Goal: Task Accomplishment & Management: Complete application form

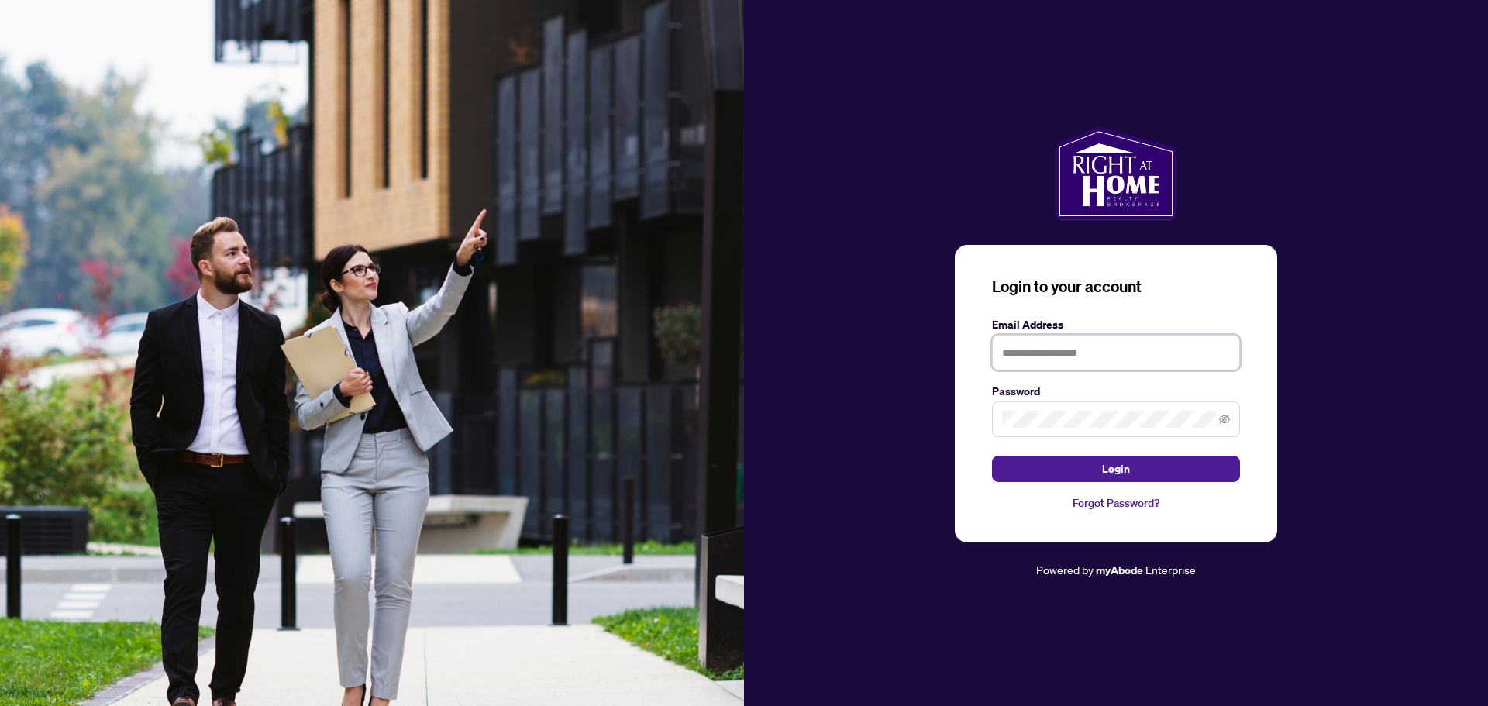
click at [1041, 350] on input "text" at bounding box center [1116, 353] width 248 height 36
type input "**********"
click at [1148, 474] on button "Login" at bounding box center [1116, 469] width 248 height 26
click at [1225, 420] on icon "eye-invisible" at bounding box center [1224, 419] width 11 height 11
click at [933, 415] on div "**********" at bounding box center [1116, 353] width 744 height 452
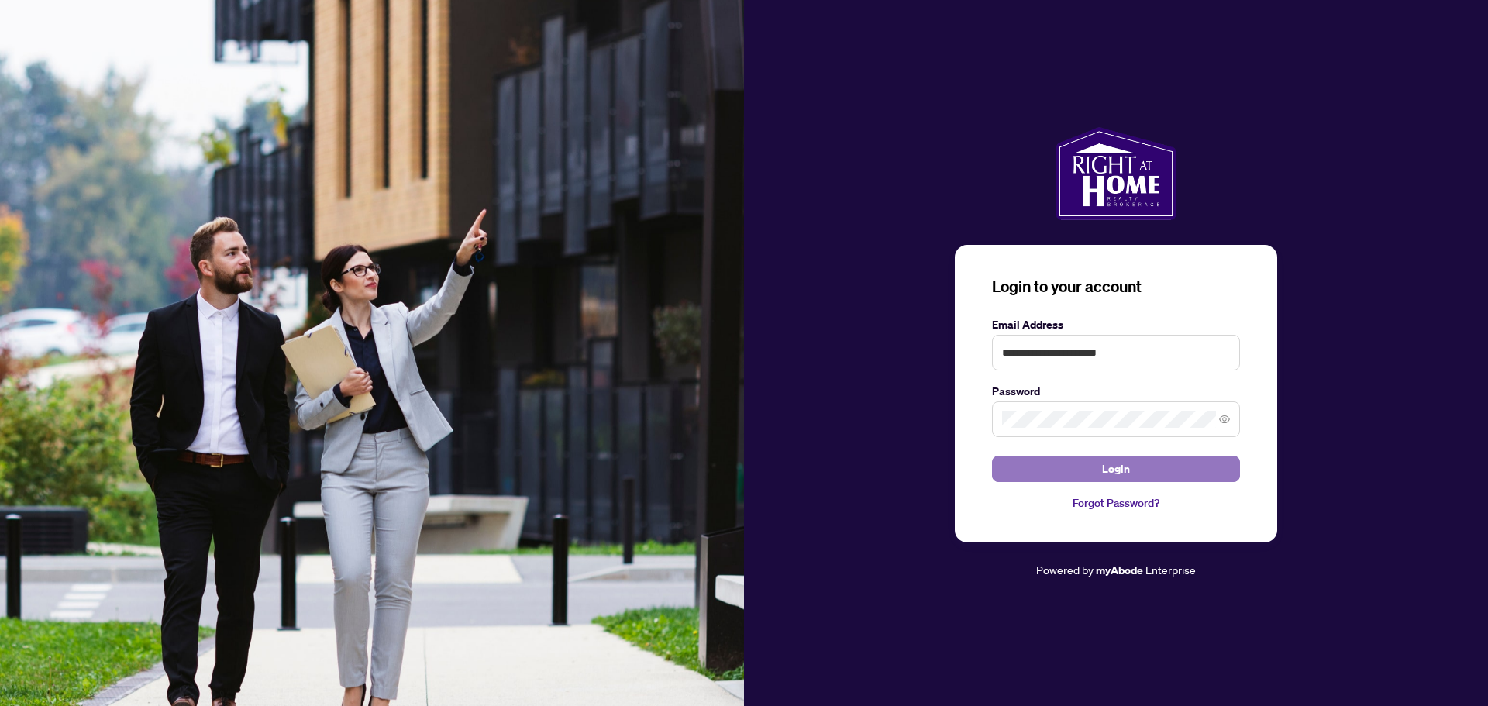
click at [1153, 460] on button "Login" at bounding box center [1116, 469] width 248 height 26
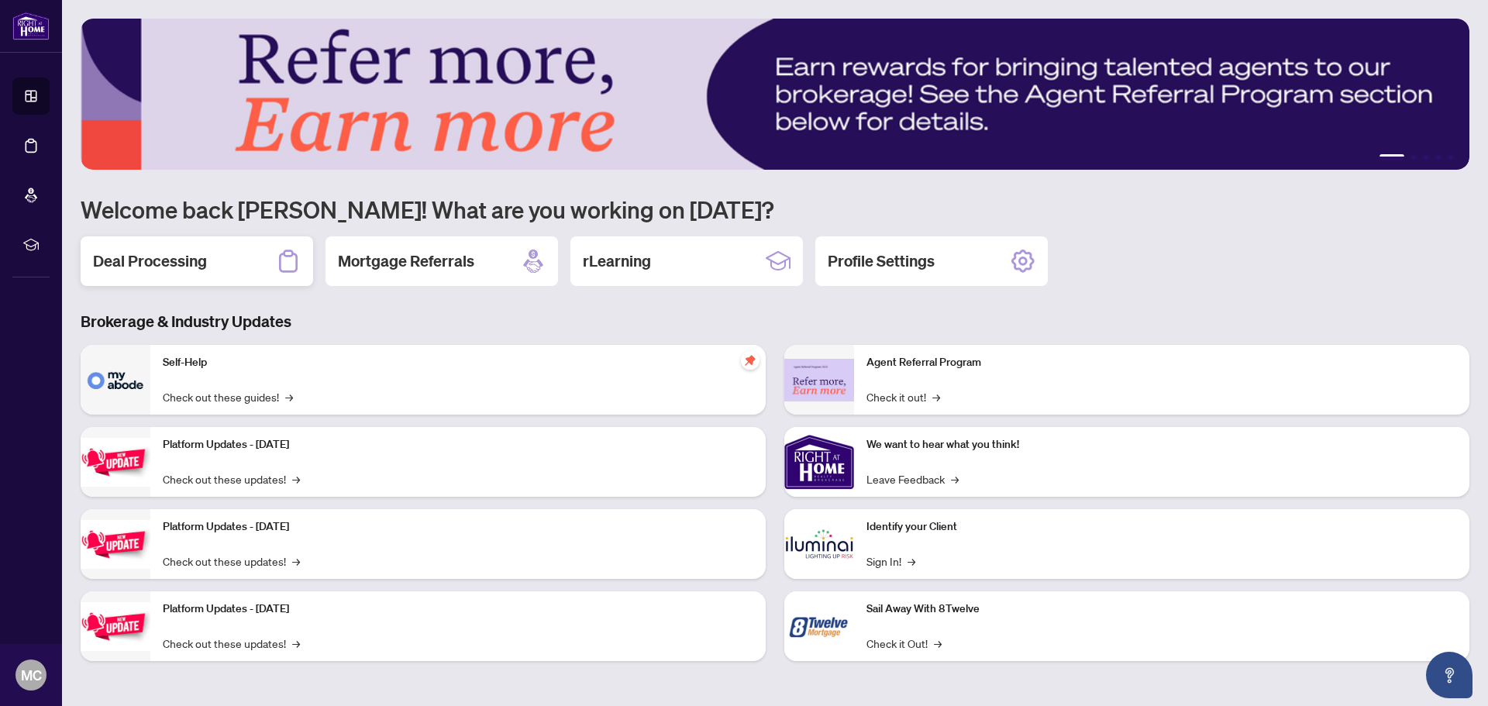
click at [184, 246] on div "Deal Processing" at bounding box center [197, 261] width 232 height 50
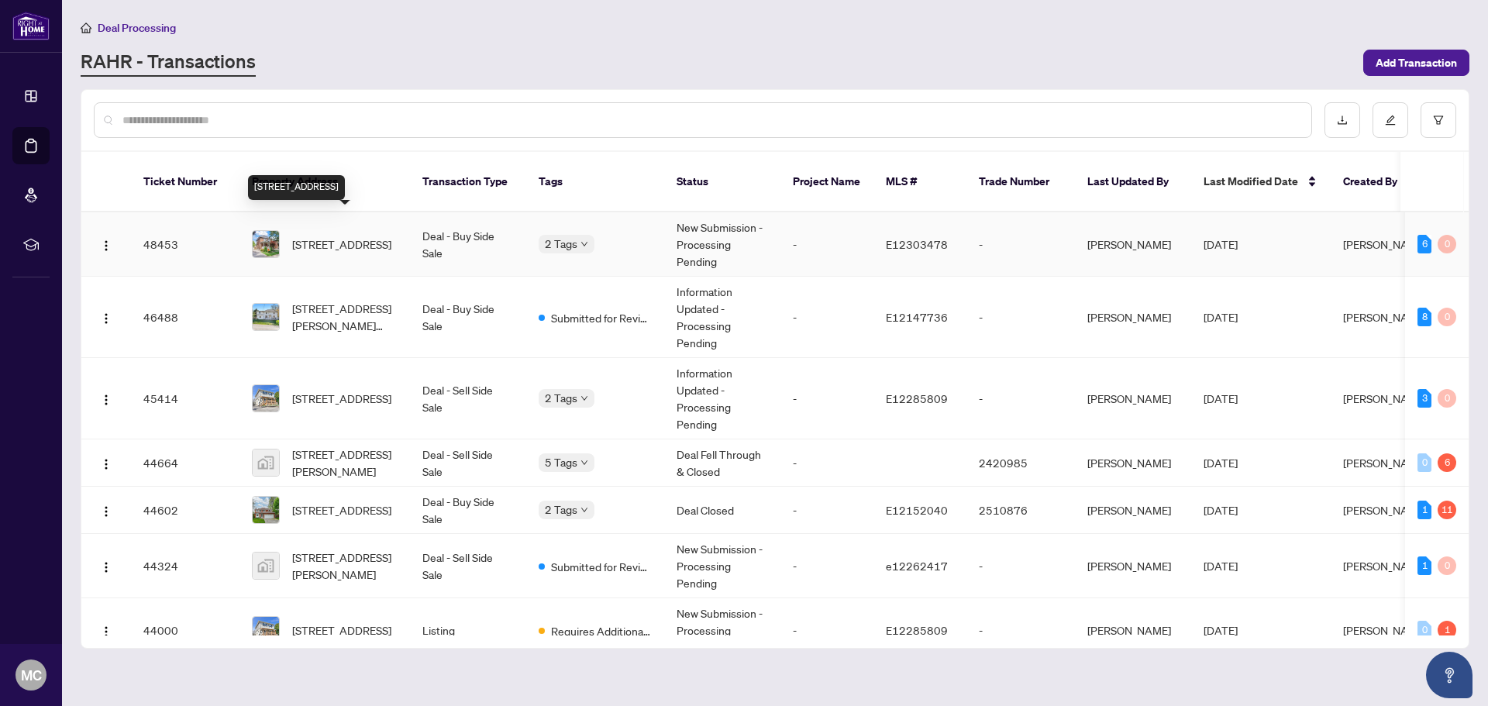
click at [342, 236] on span "[STREET_ADDRESS]" at bounding box center [341, 244] width 99 height 17
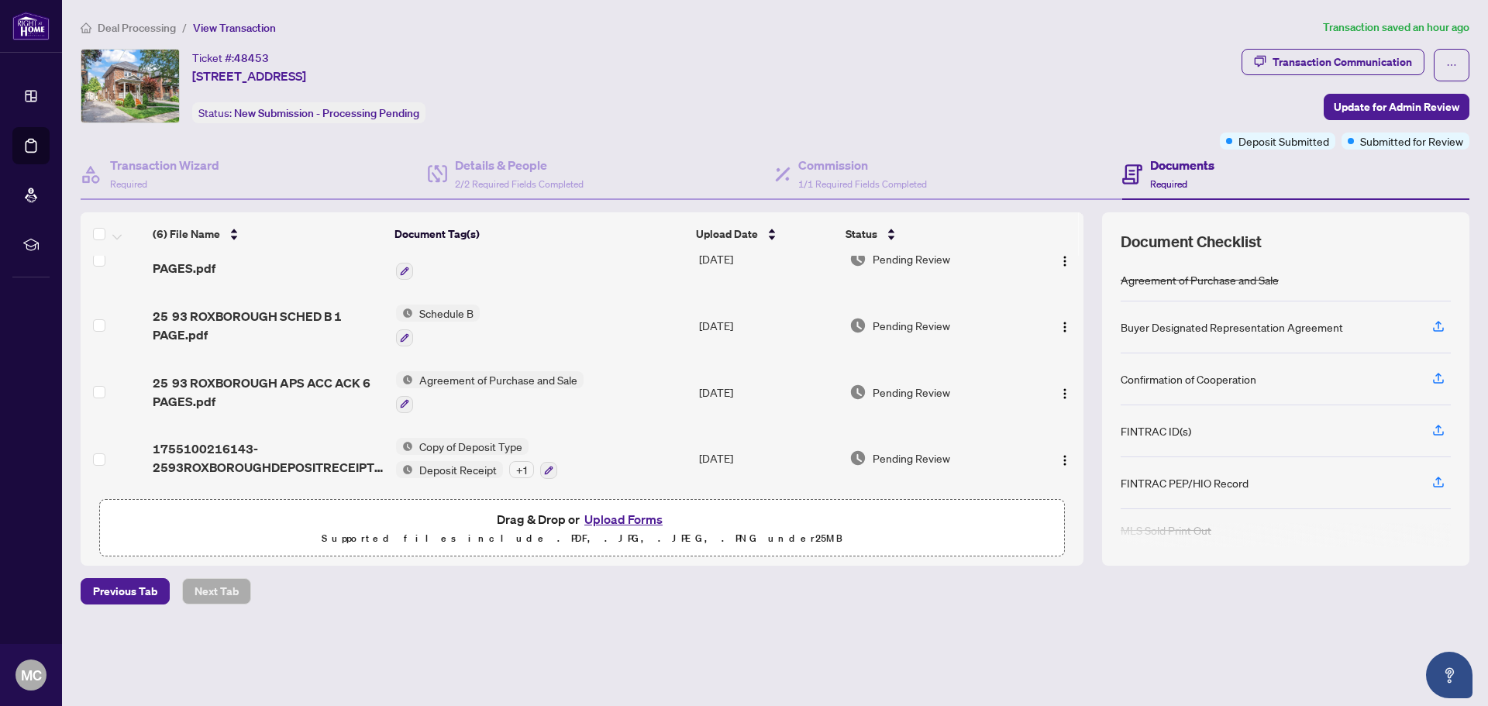
scroll to position [167, 0]
click at [619, 518] on button "Upload Forms" at bounding box center [624, 519] width 88 height 20
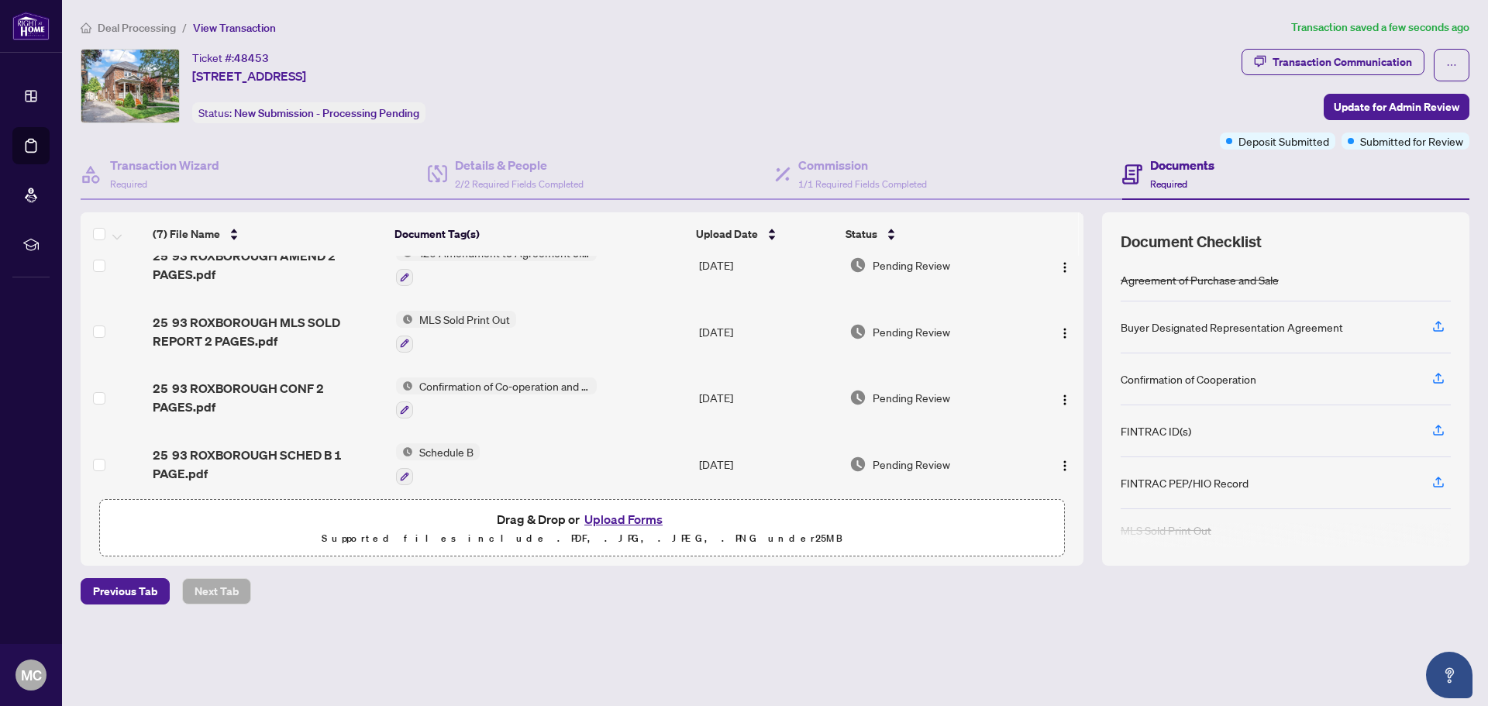
scroll to position [0, 0]
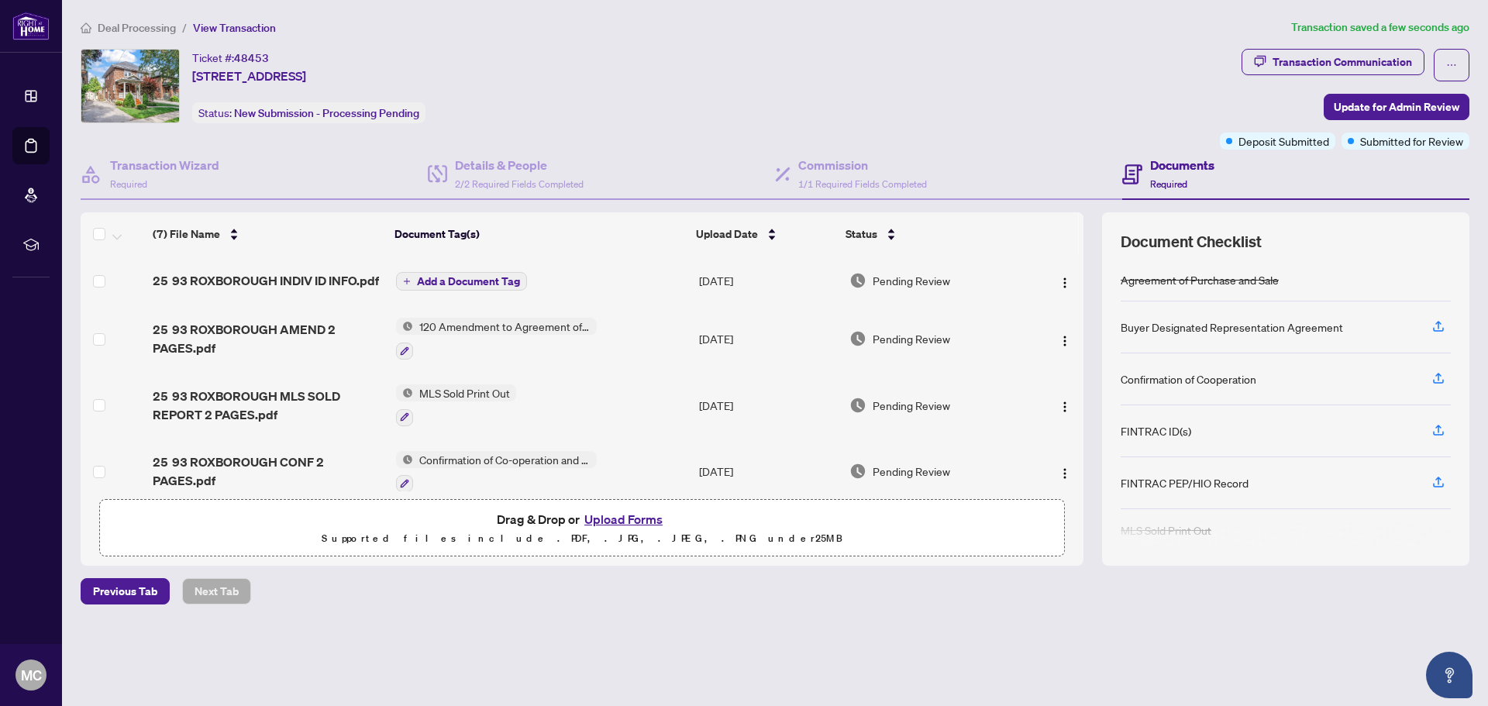
click at [451, 276] on span "Add a Document Tag" at bounding box center [468, 281] width 103 height 11
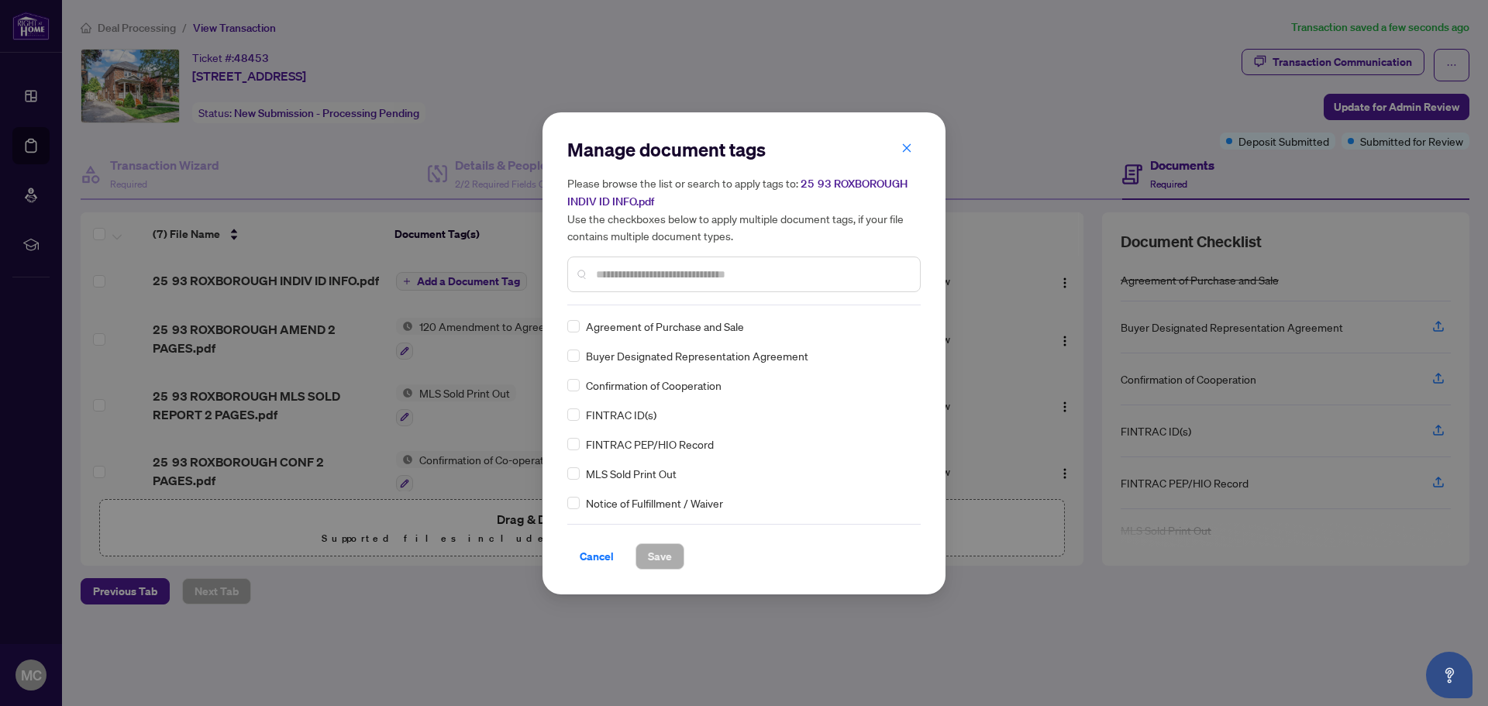
click at [618, 275] on input "text" at bounding box center [752, 274] width 312 height 17
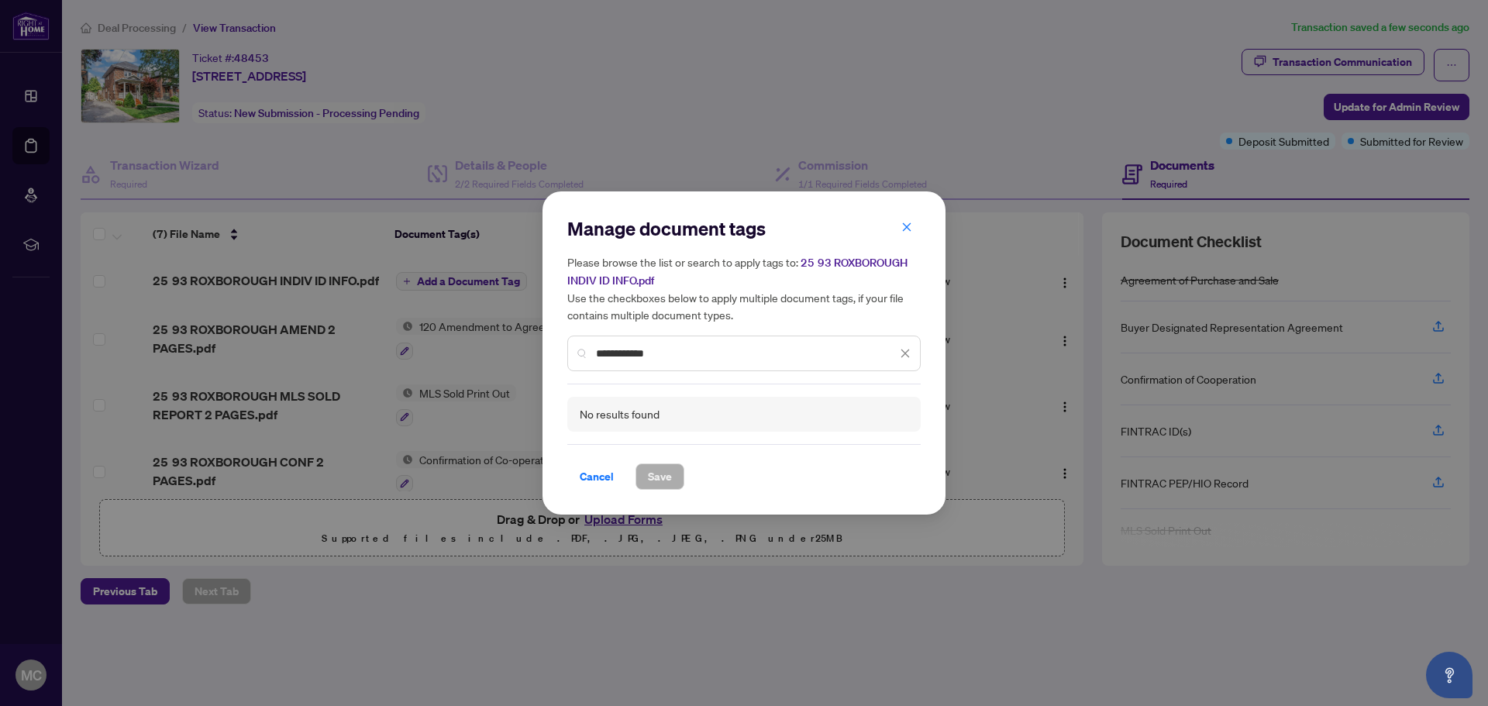
drag, startPoint x: 668, startPoint y: 343, endPoint x: 590, endPoint y: 346, distance: 78.3
click at [590, 346] on div "**********" at bounding box center [743, 354] width 353 height 36
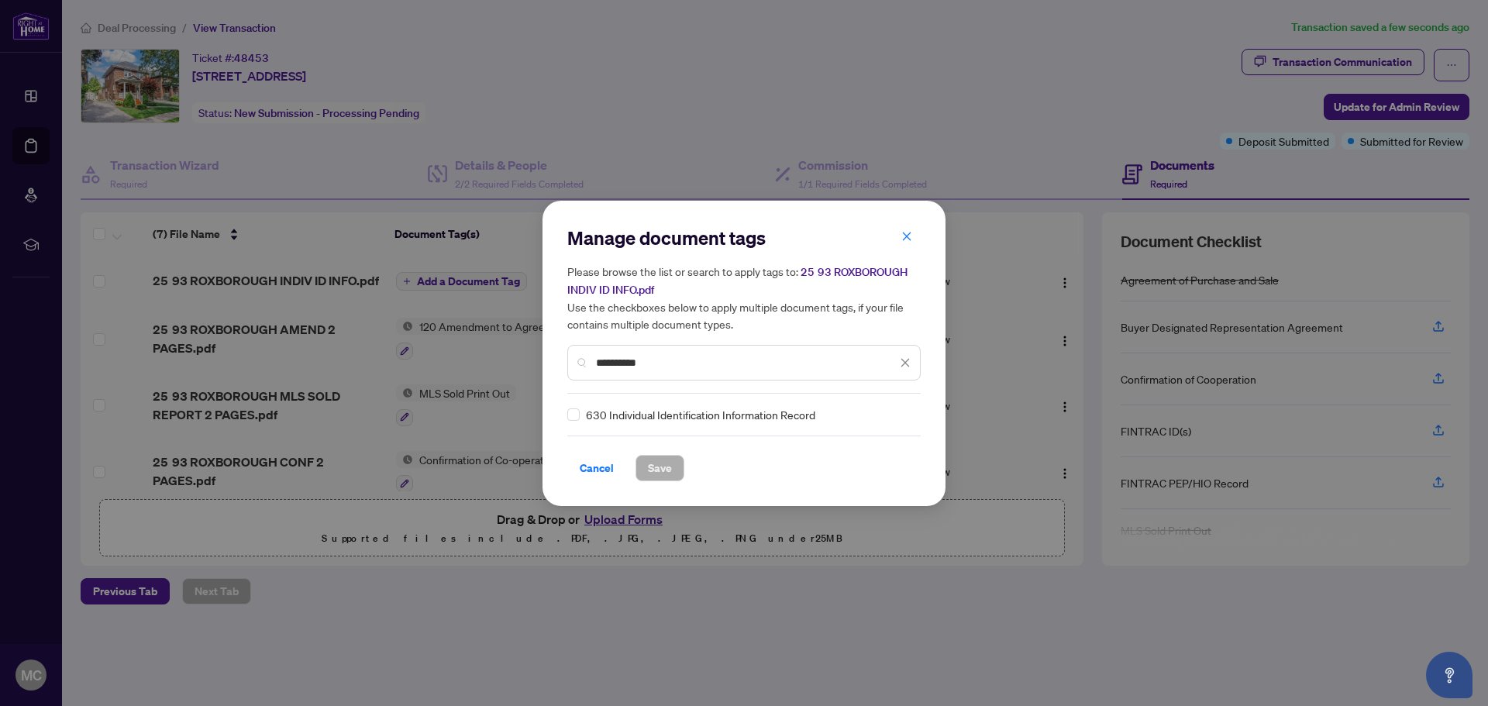
type input "**********"
click at [664, 467] on span "Save" at bounding box center [660, 468] width 24 height 25
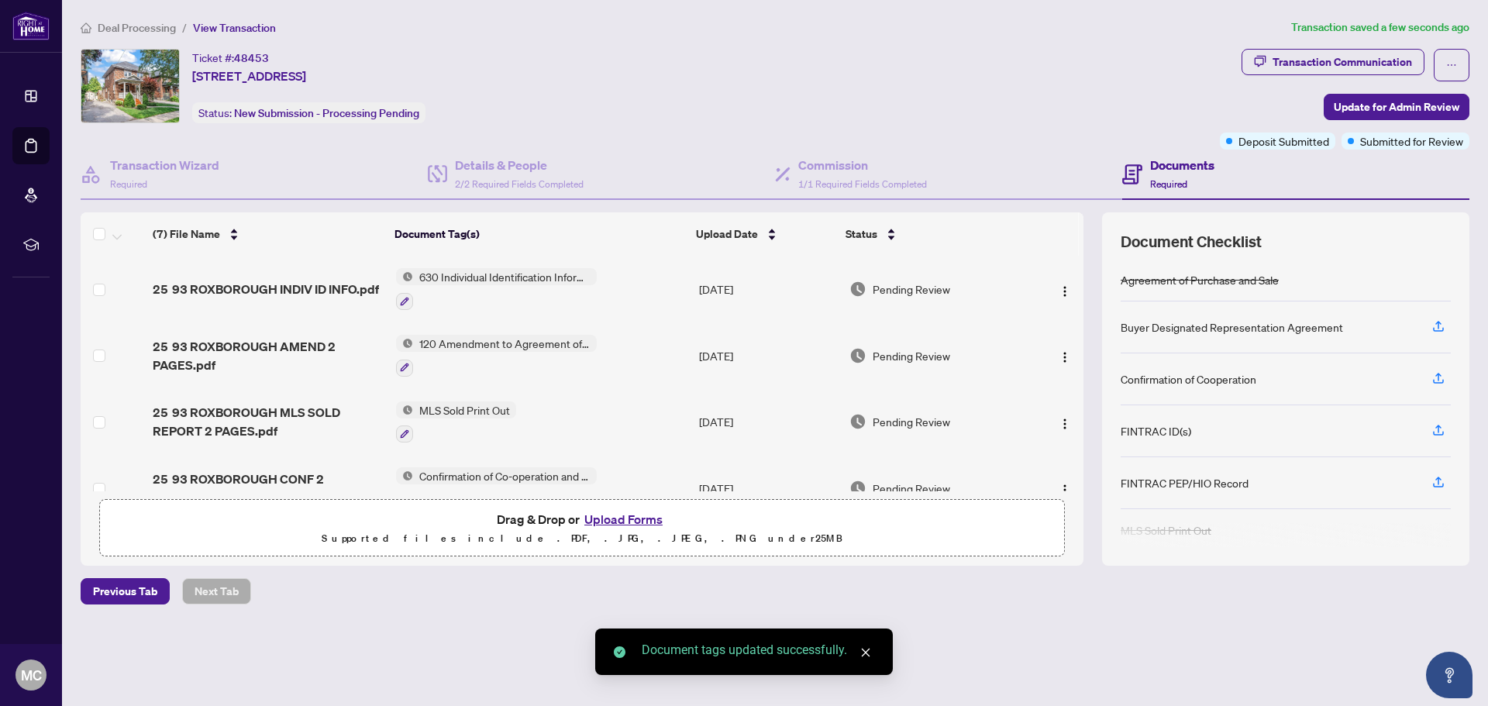
click at [621, 518] on button "Upload Forms" at bounding box center [624, 519] width 88 height 20
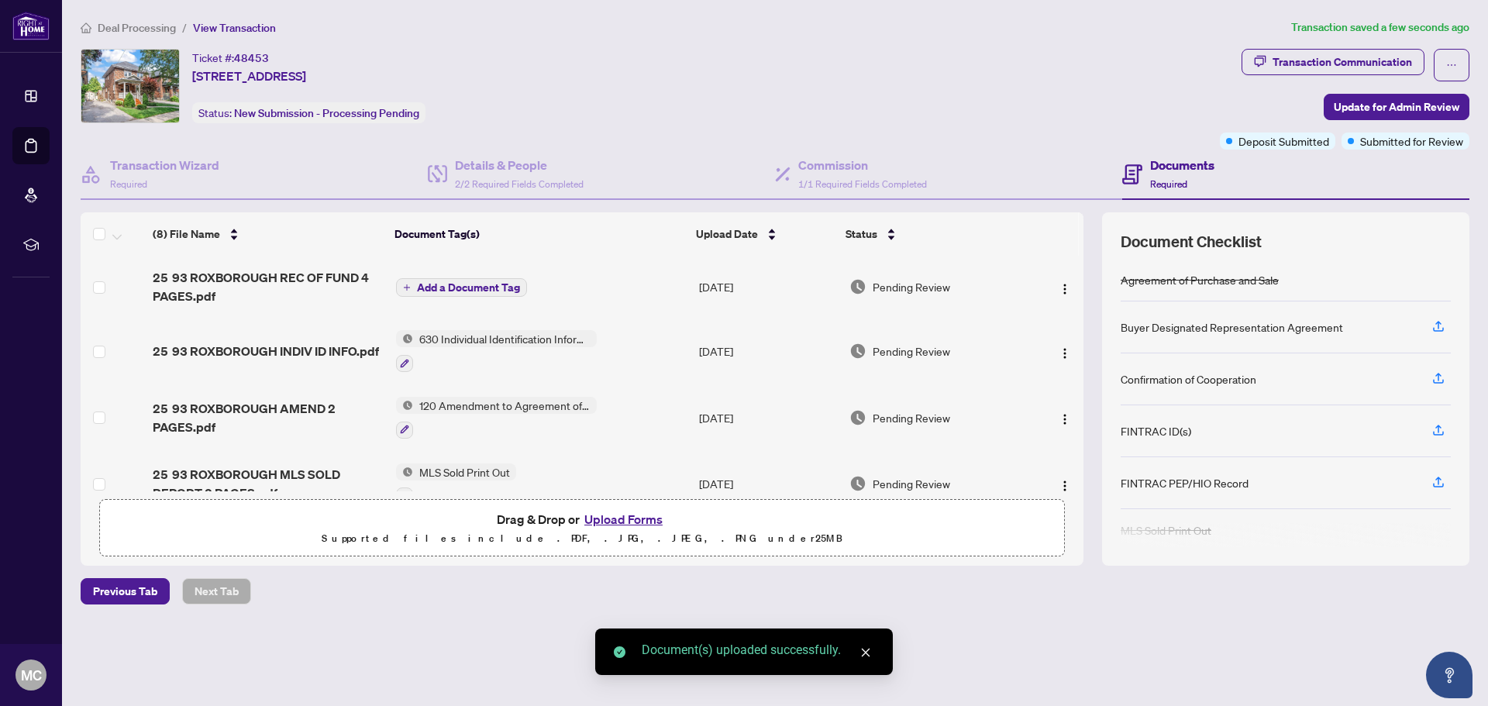
click at [466, 286] on span "Add a Document Tag" at bounding box center [468, 287] width 103 height 11
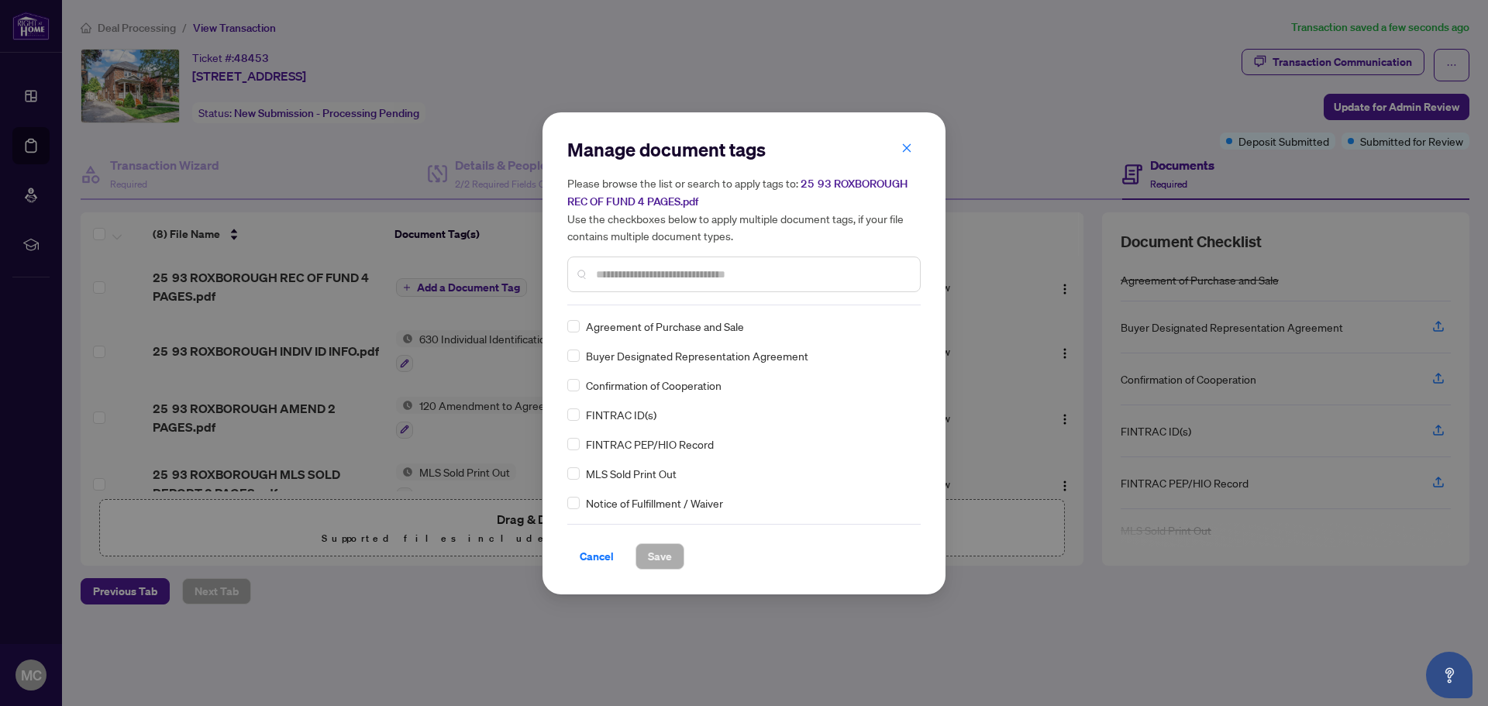
click at [646, 272] on input "text" at bounding box center [752, 274] width 312 height 17
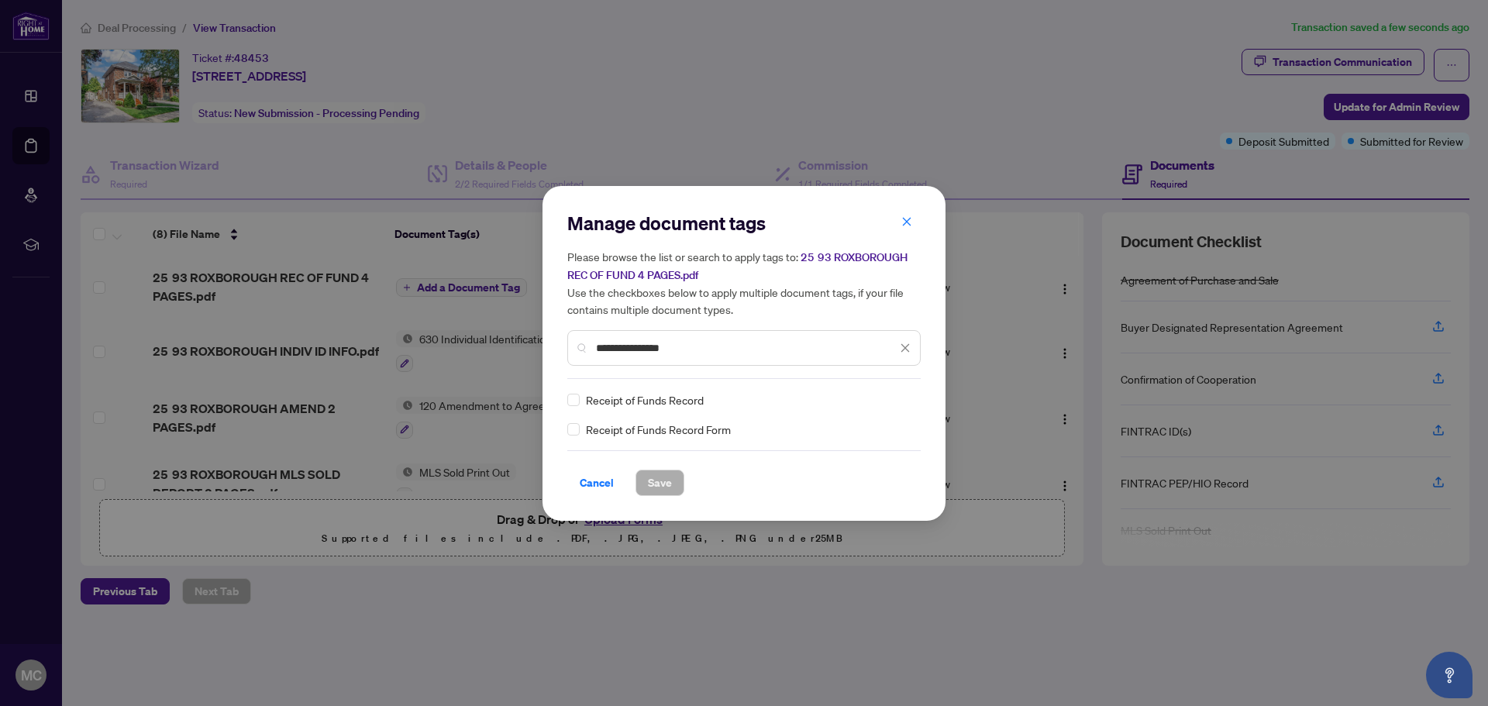
type input "**********"
click at [660, 477] on span "Save" at bounding box center [660, 482] width 24 height 25
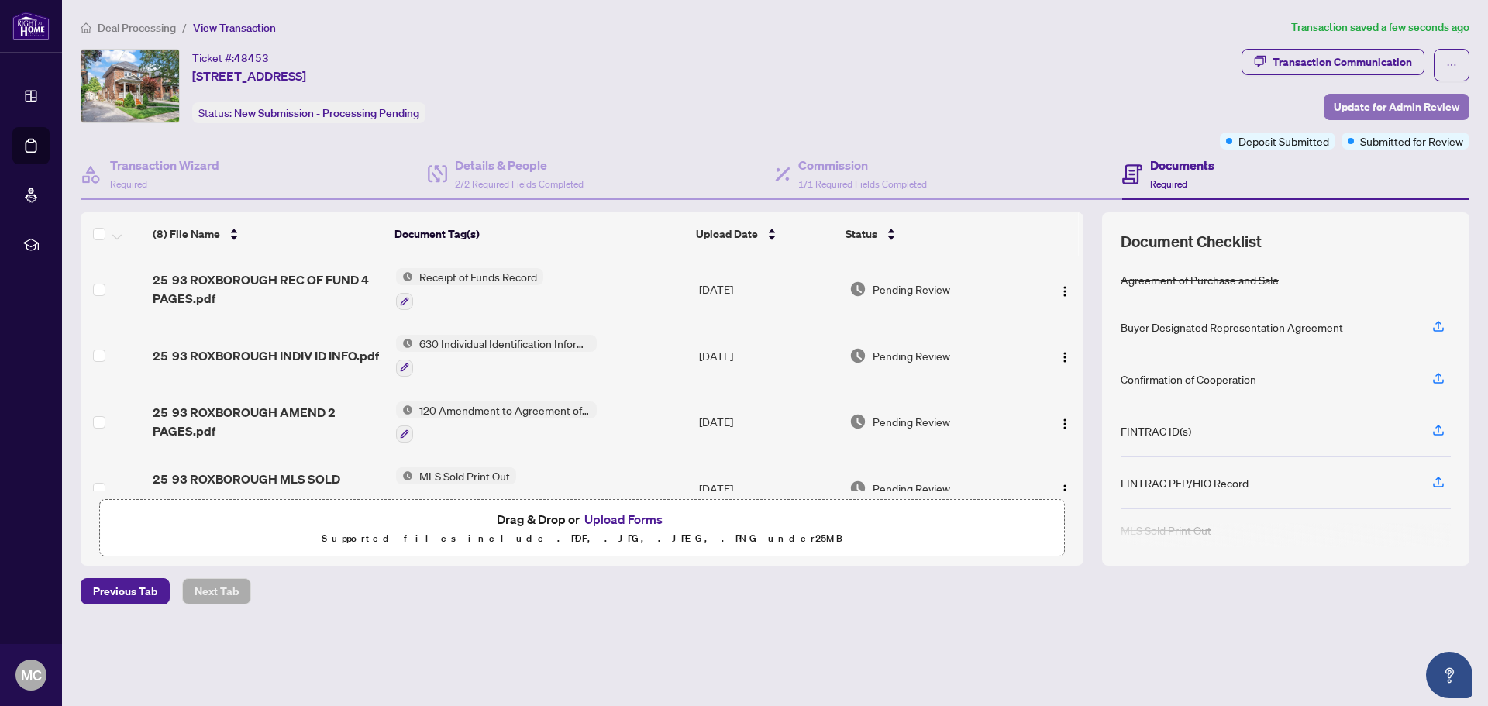
click at [1365, 96] on span "Update for Admin Review" at bounding box center [1397, 107] width 126 height 25
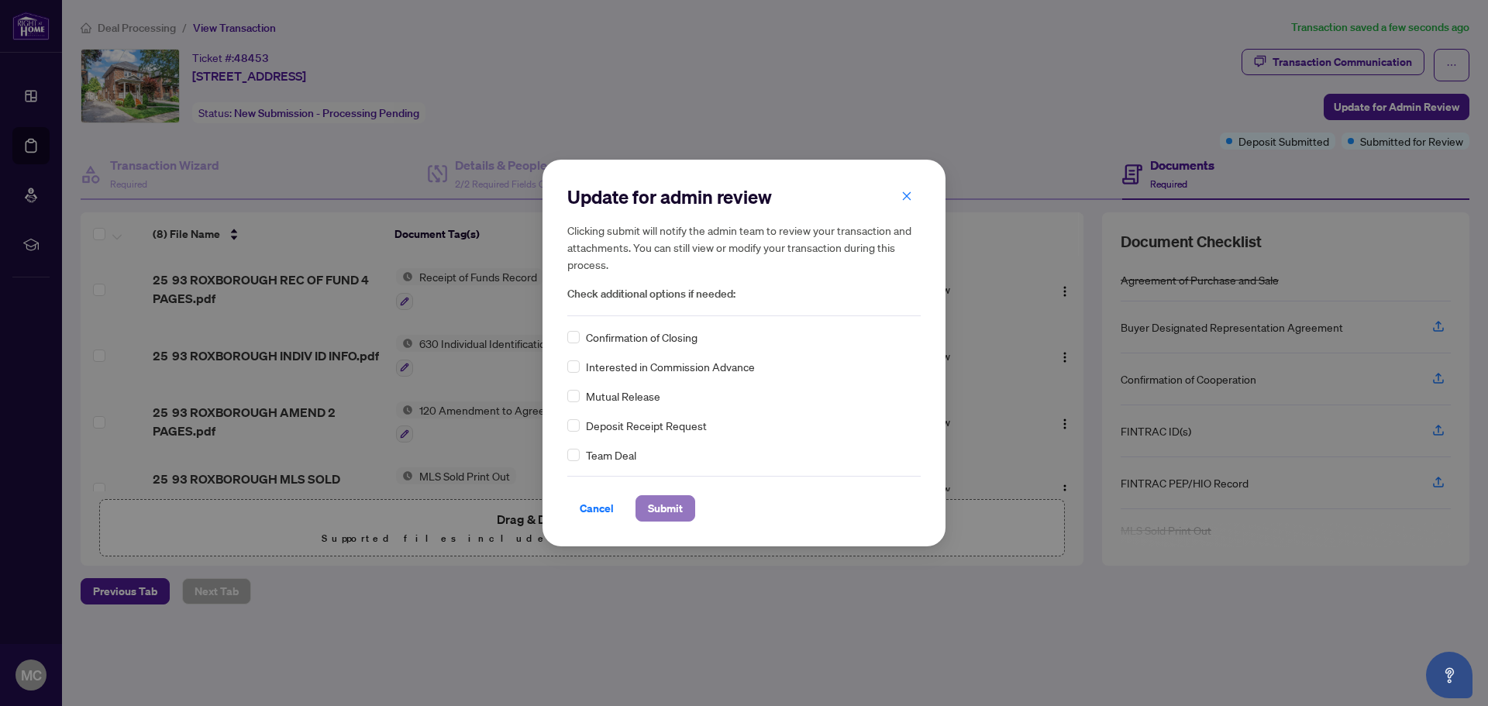
click at [660, 511] on span "Submit" at bounding box center [665, 508] width 35 height 25
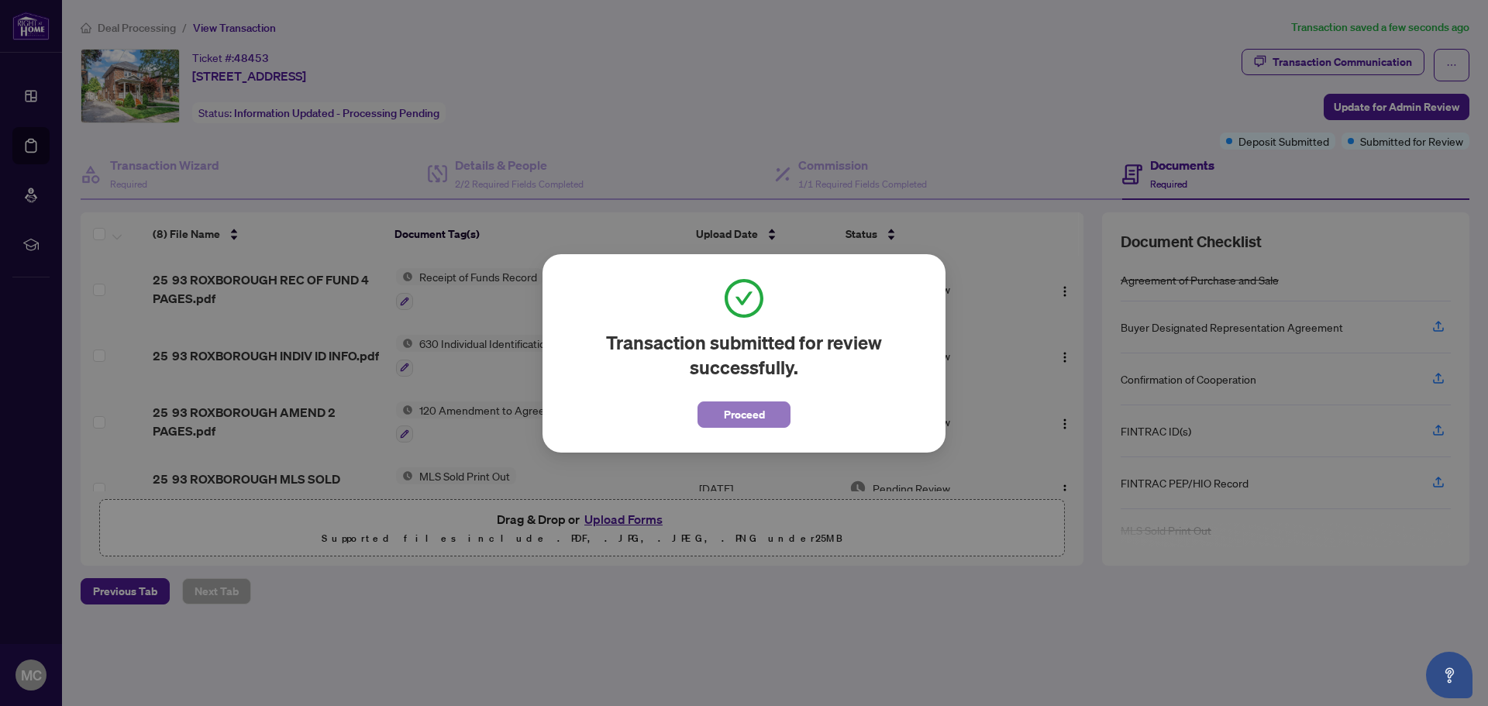
click at [761, 418] on span "Proceed" at bounding box center [744, 414] width 41 height 25
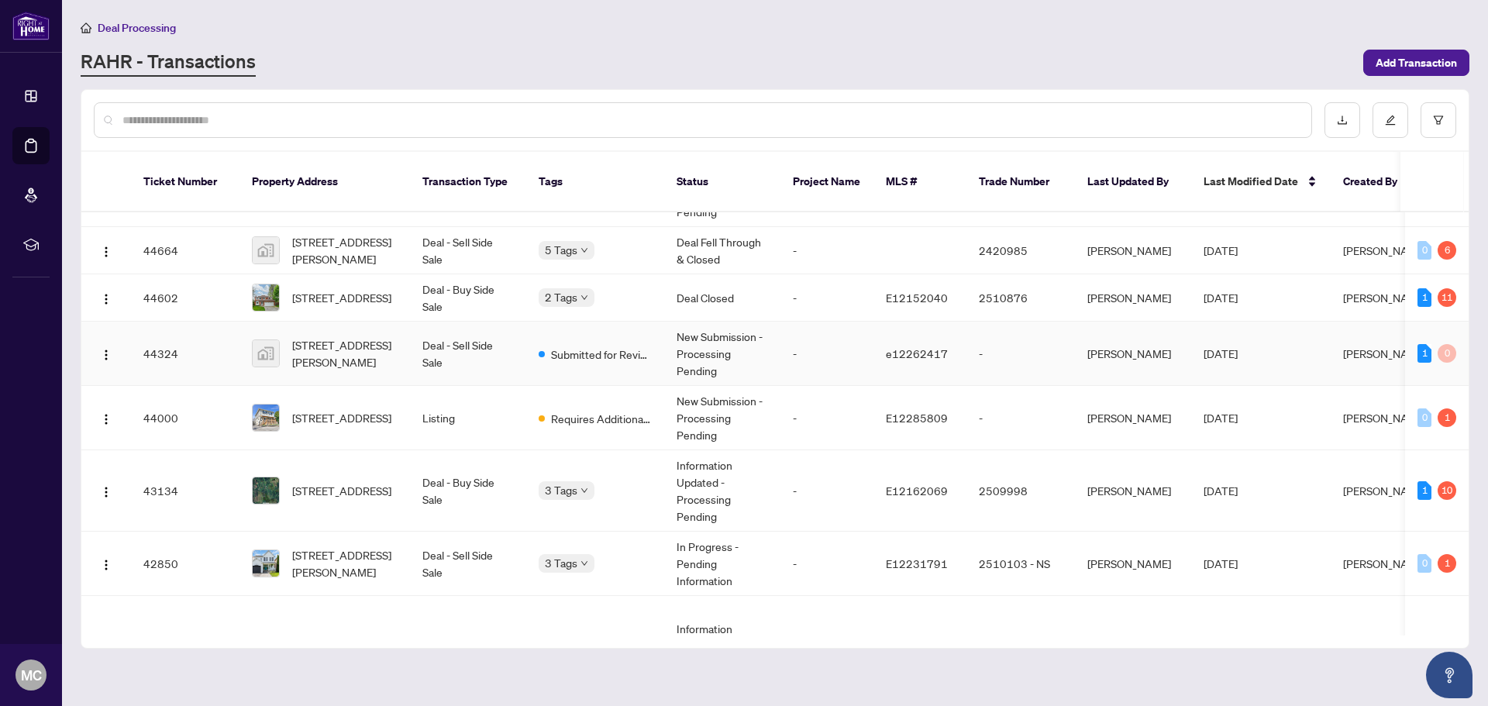
scroll to position [232, 0]
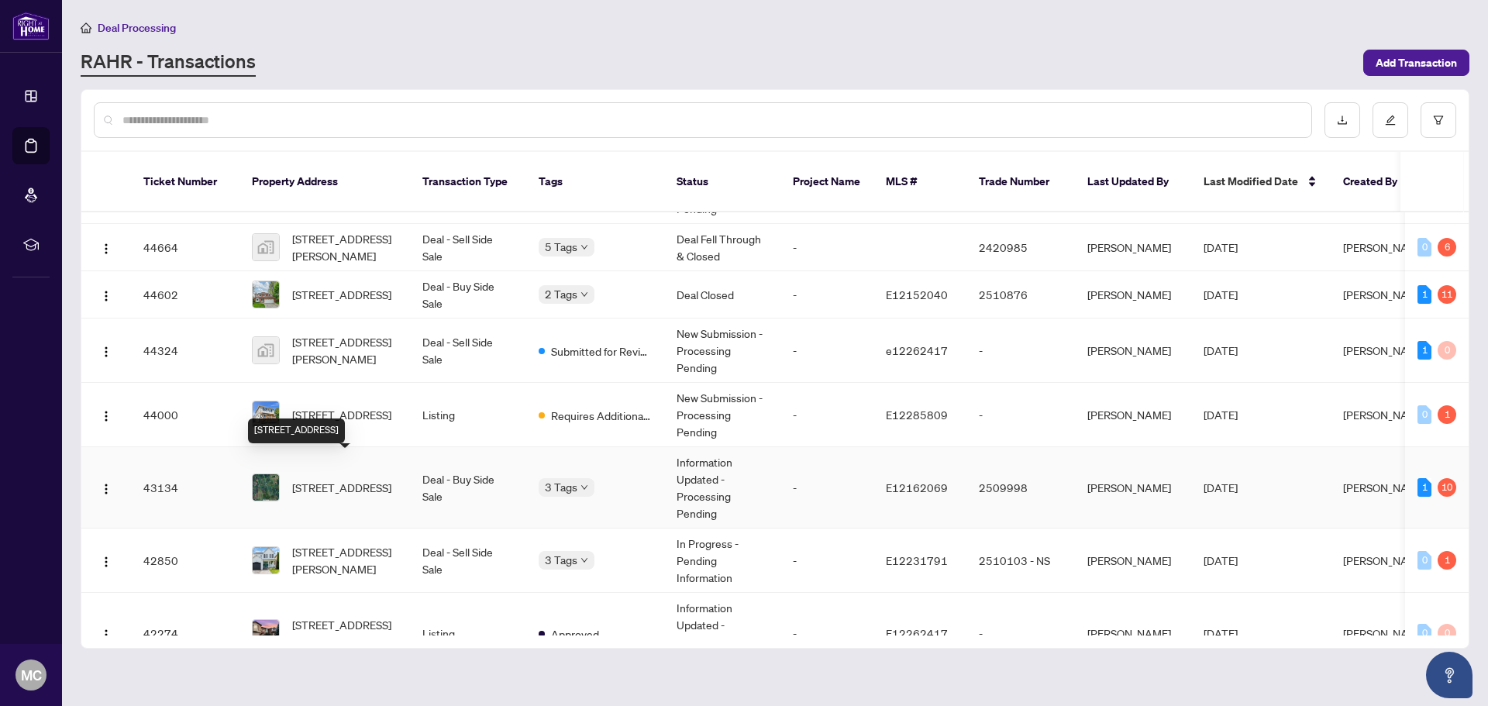
click at [380, 479] on span "[STREET_ADDRESS]" at bounding box center [341, 487] width 99 height 17
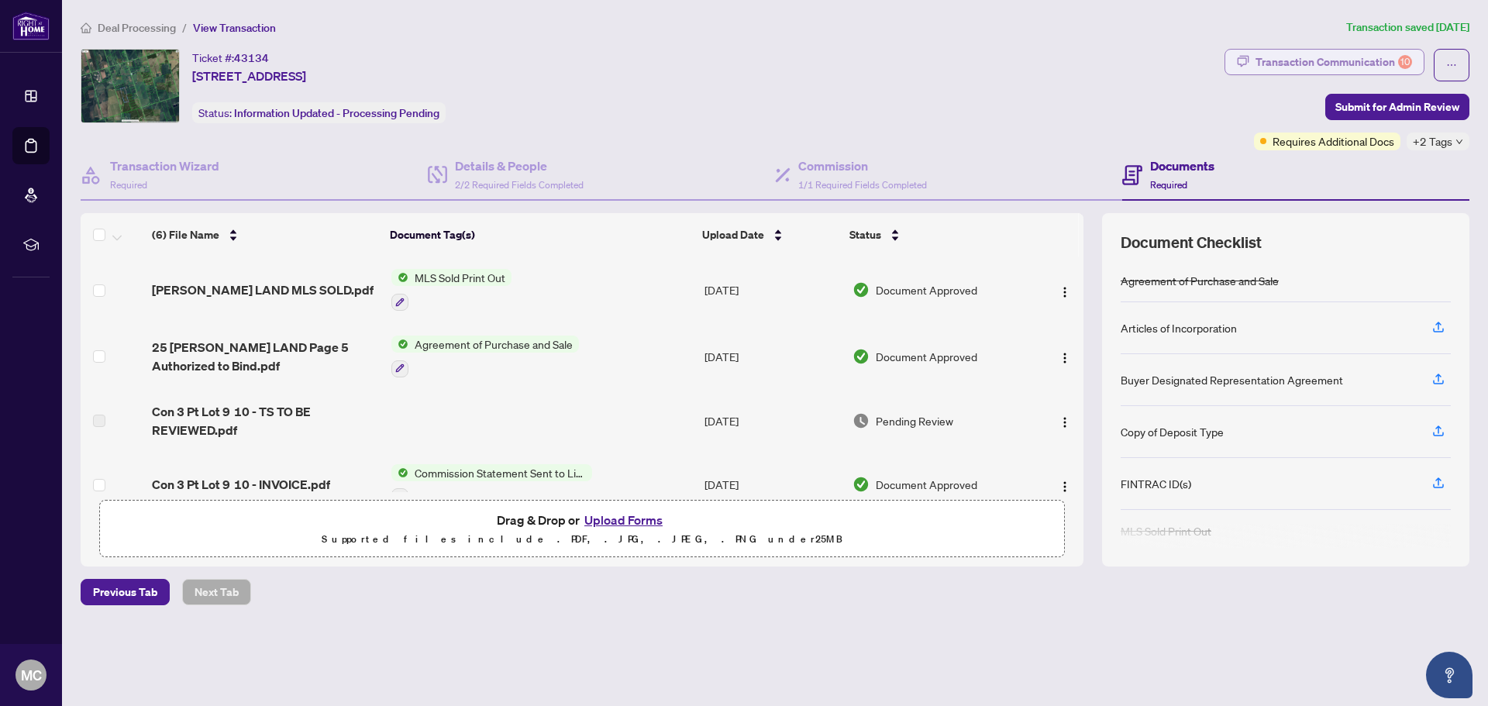
click at [1307, 59] on div "Transaction Communication 10" at bounding box center [1333, 62] width 157 height 25
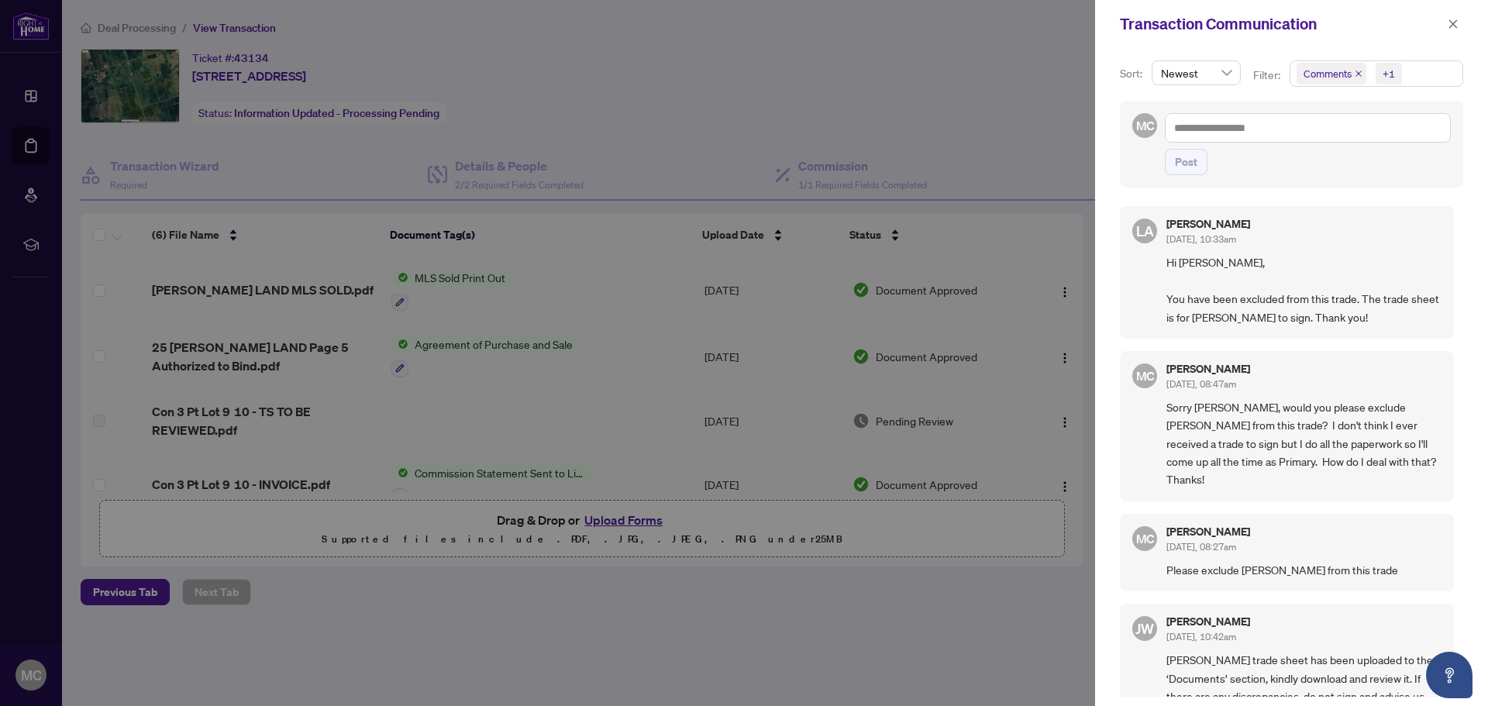
click at [565, 471] on div at bounding box center [744, 353] width 1488 height 706
click at [1081, 477] on div at bounding box center [744, 353] width 1488 height 706
click at [1035, 133] on div at bounding box center [744, 353] width 1488 height 706
click at [1453, 22] on icon "close" at bounding box center [1453, 24] width 11 height 11
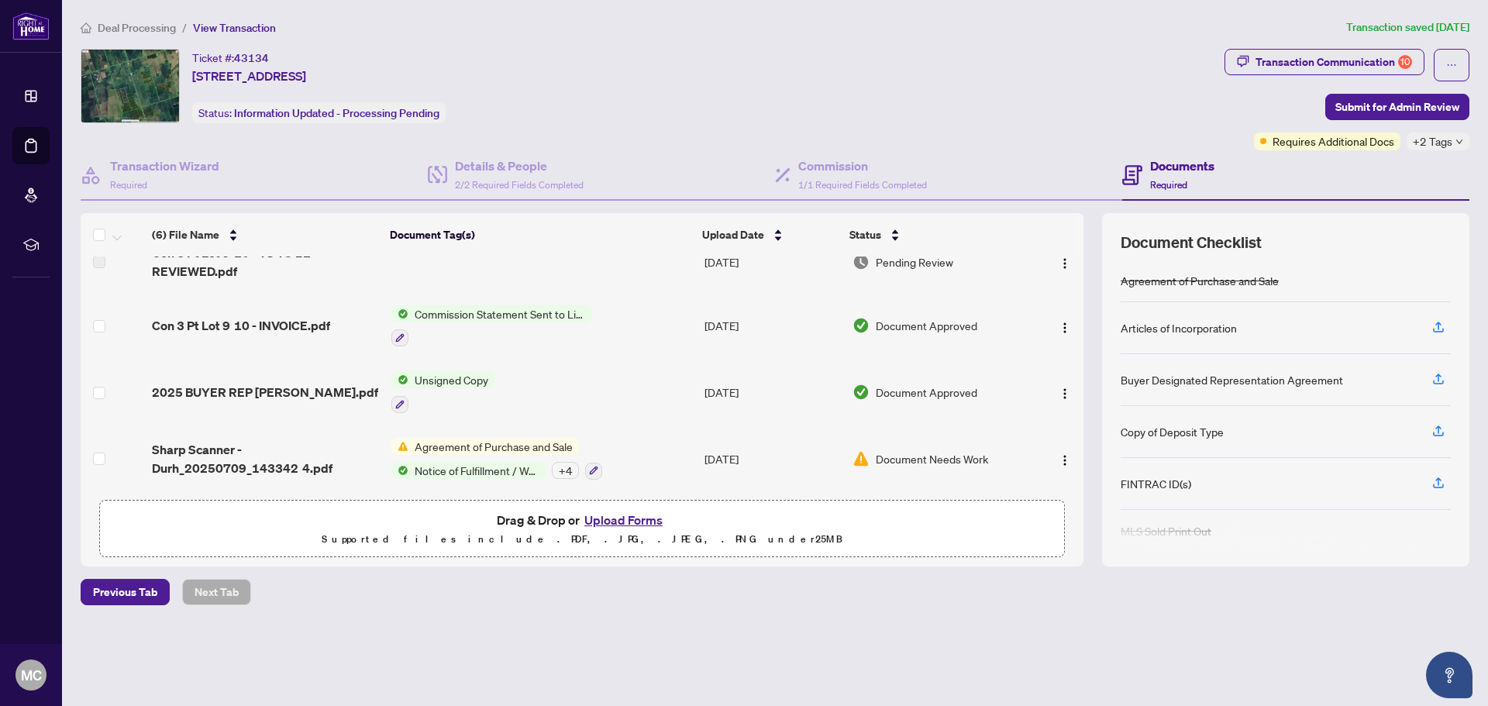
scroll to position [162, 0]
click at [459, 372] on span "Unsigned Copy" at bounding box center [451, 379] width 86 height 17
click at [461, 451] on span "Unsigned Copy" at bounding box center [441, 451] width 170 height 17
click at [489, 441] on span "Agreement of Purchase and Sale" at bounding box center [493, 446] width 170 height 17
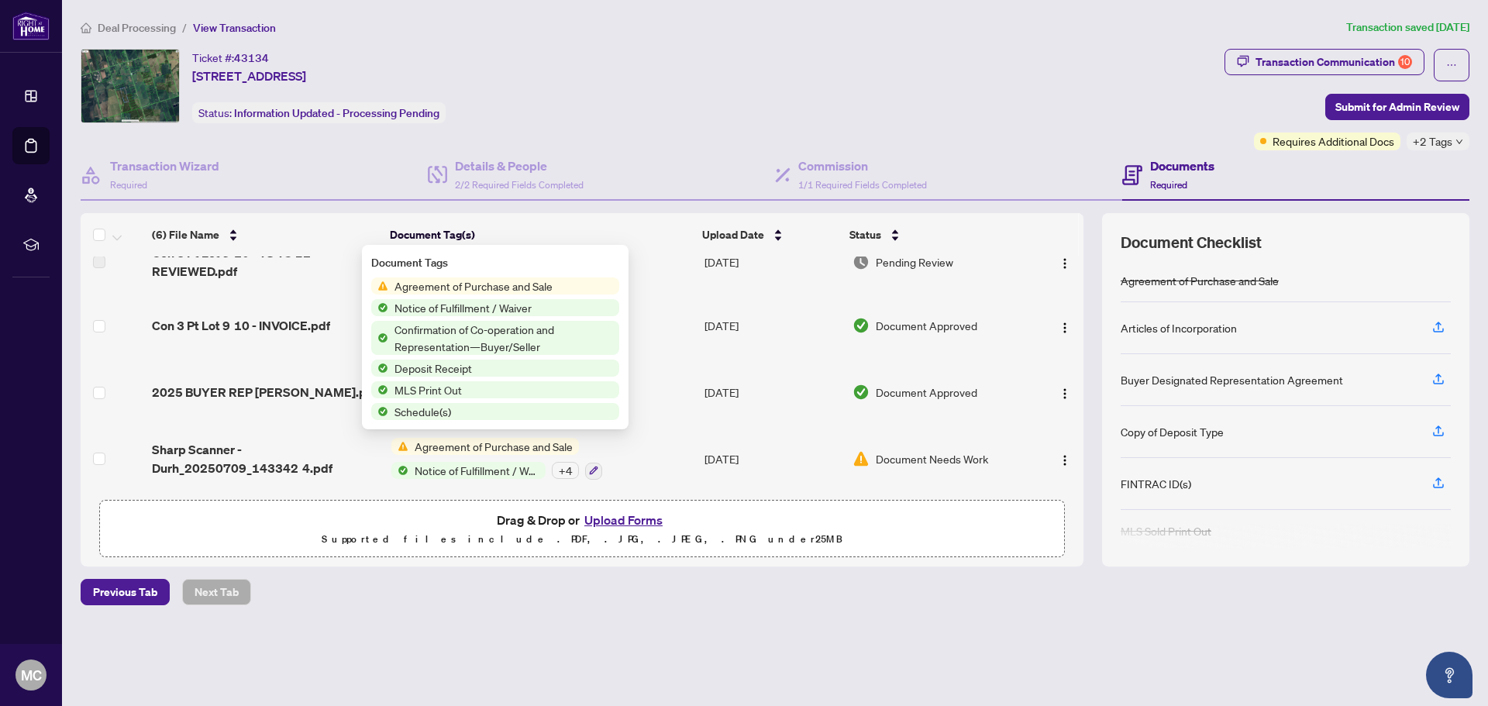
click at [459, 286] on span "Agreement of Purchase and Sale" at bounding box center [473, 285] width 170 height 17
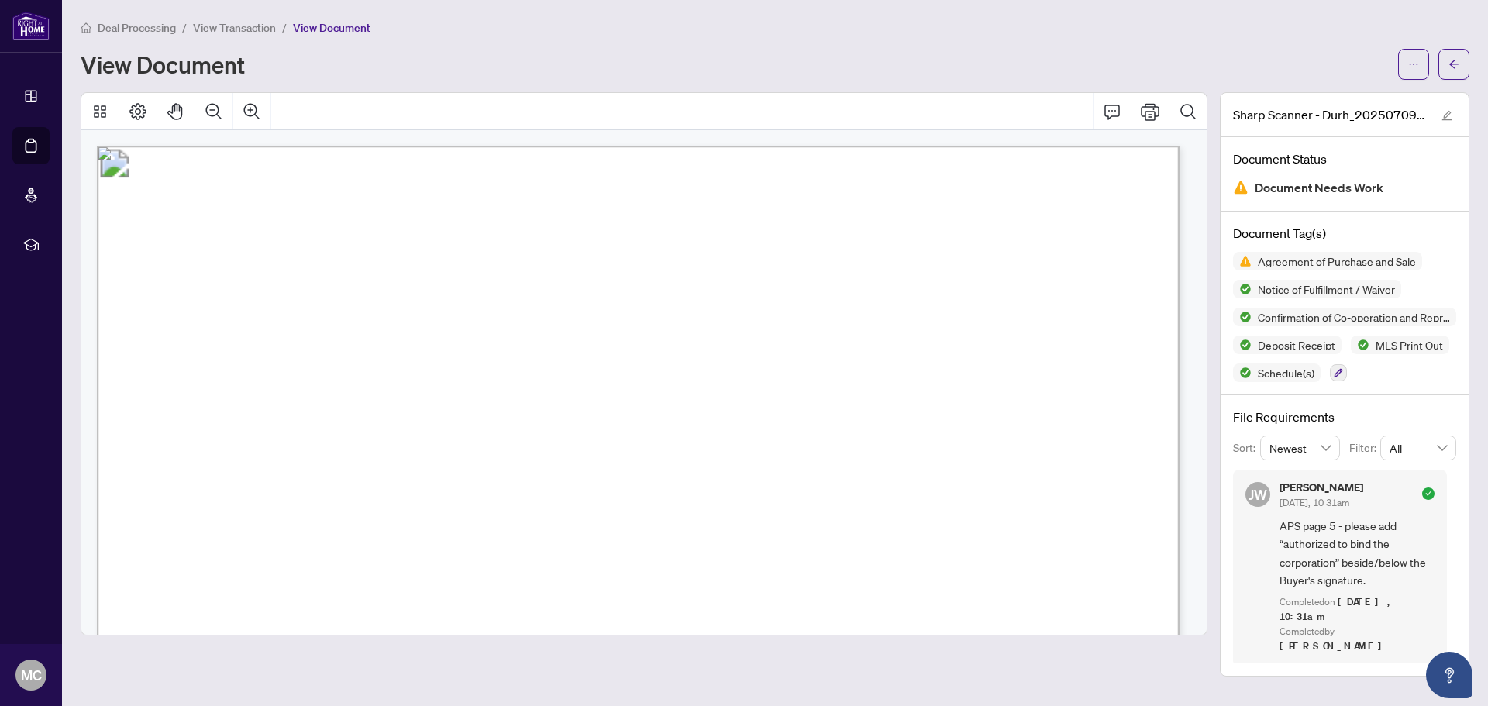
click at [154, 27] on span "Deal Processing" at bounding box center [137, 28] width 78 height 14
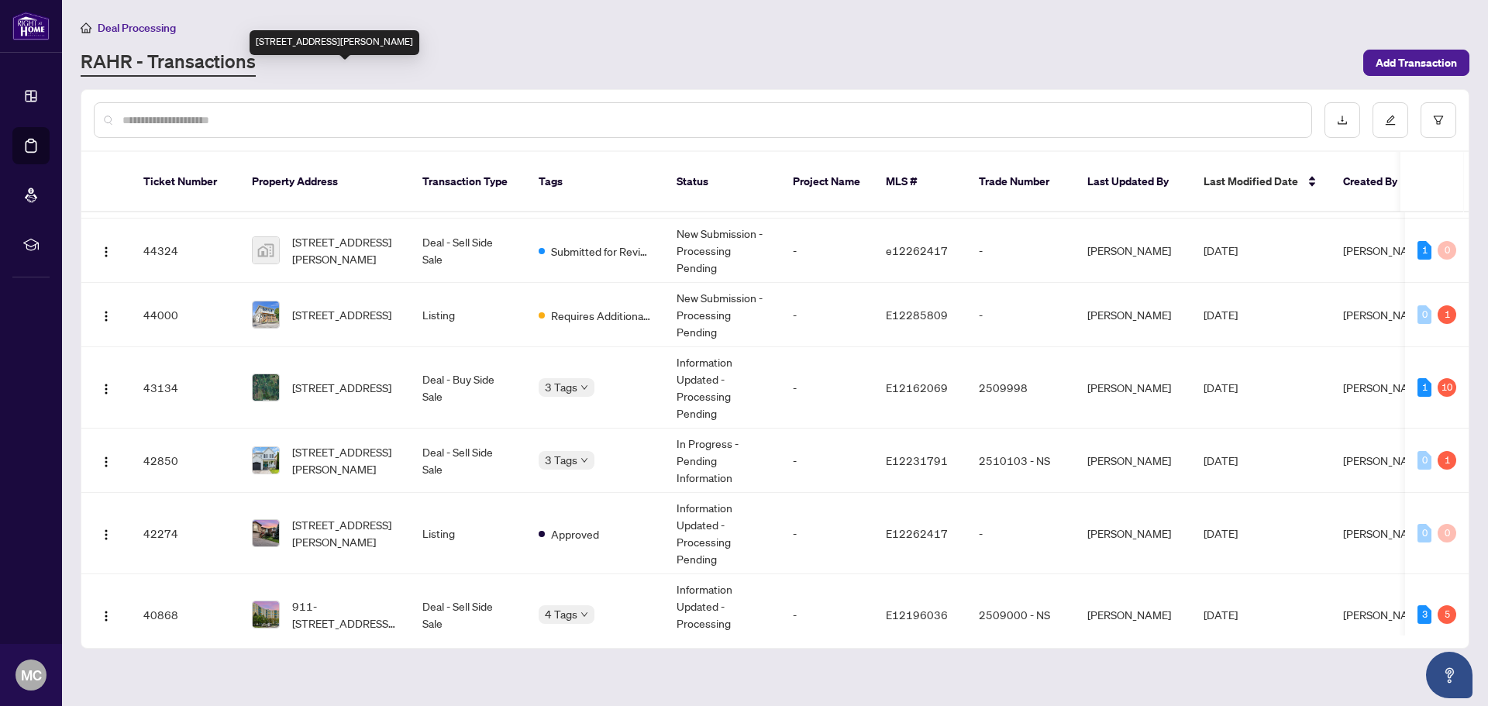
scroll to position [387, 0]
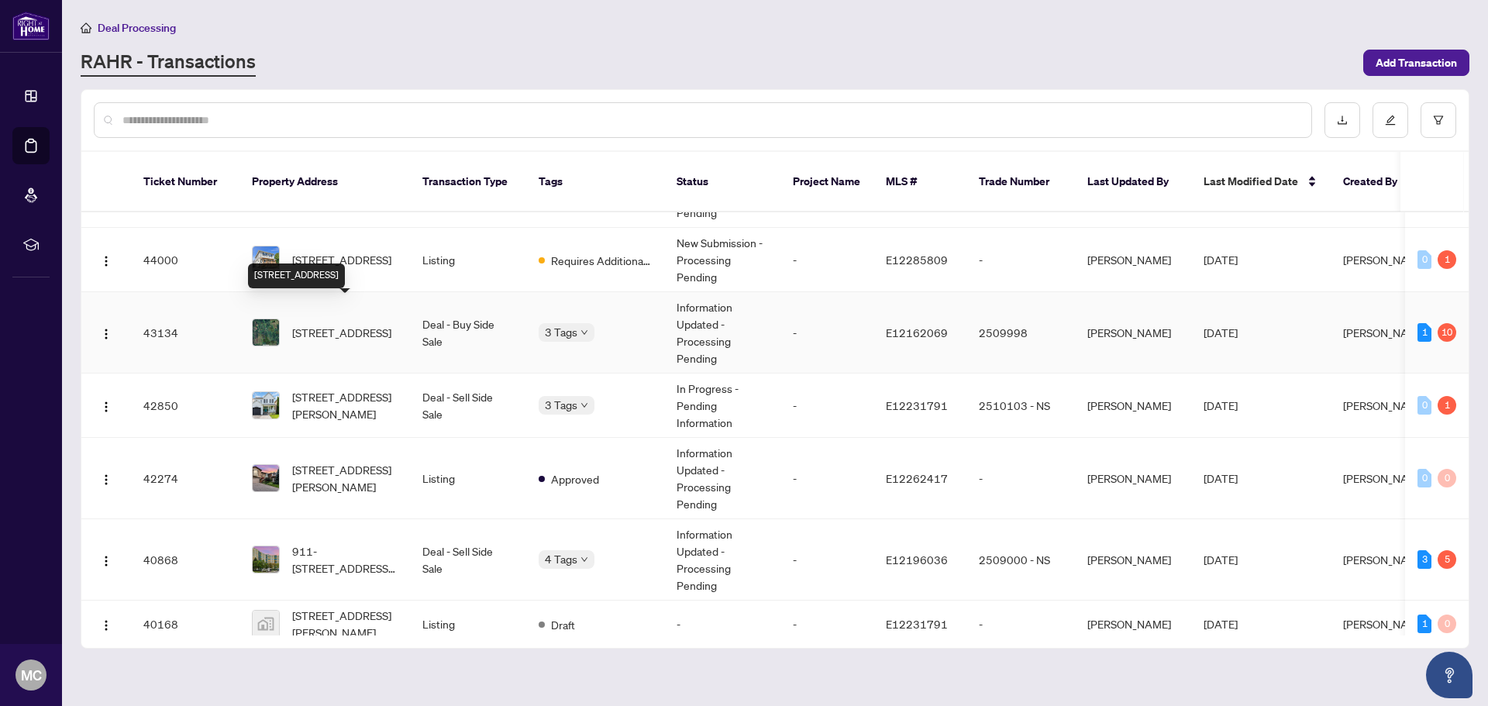
click at [384, 324] on span "[STREET_ADDRESS]" at bounding box center [341, 332] width 99 height 17
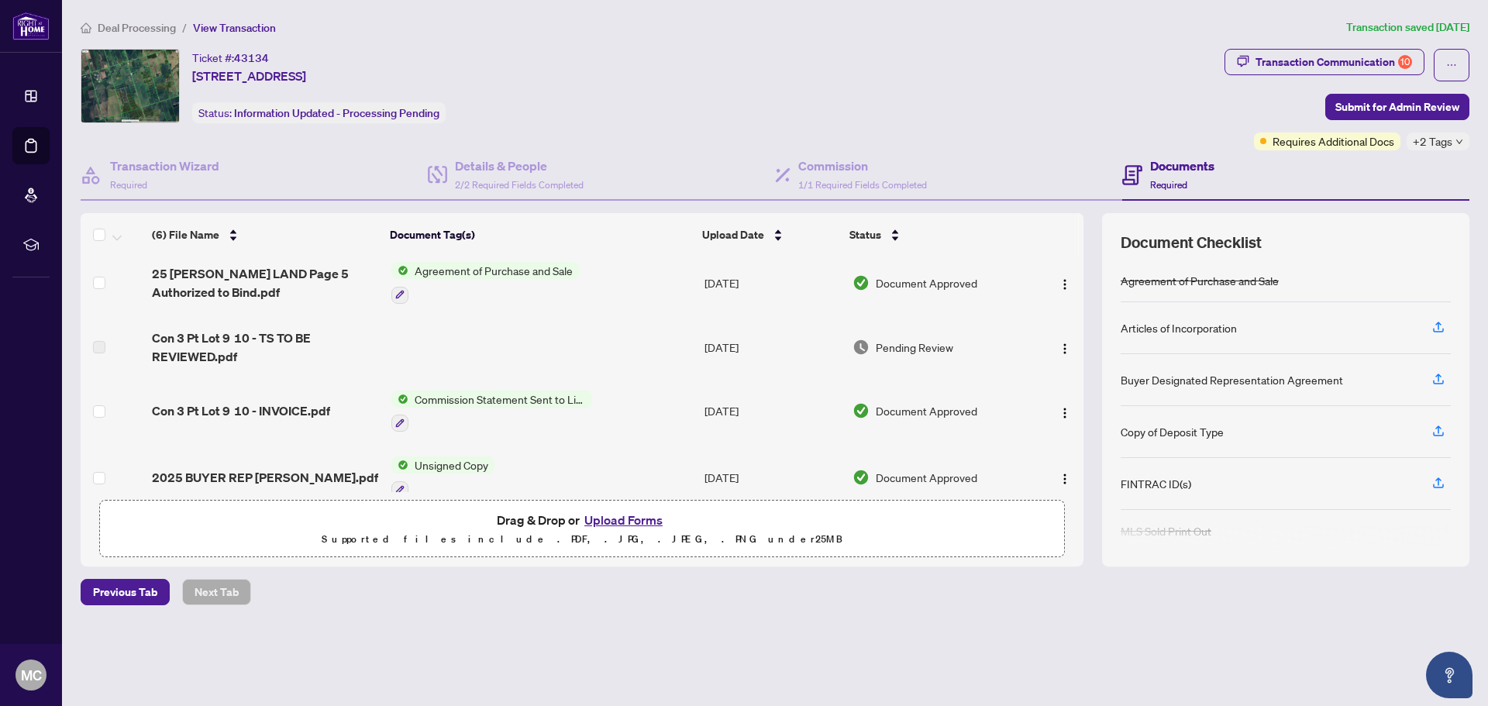
scroll to position [162, 0]
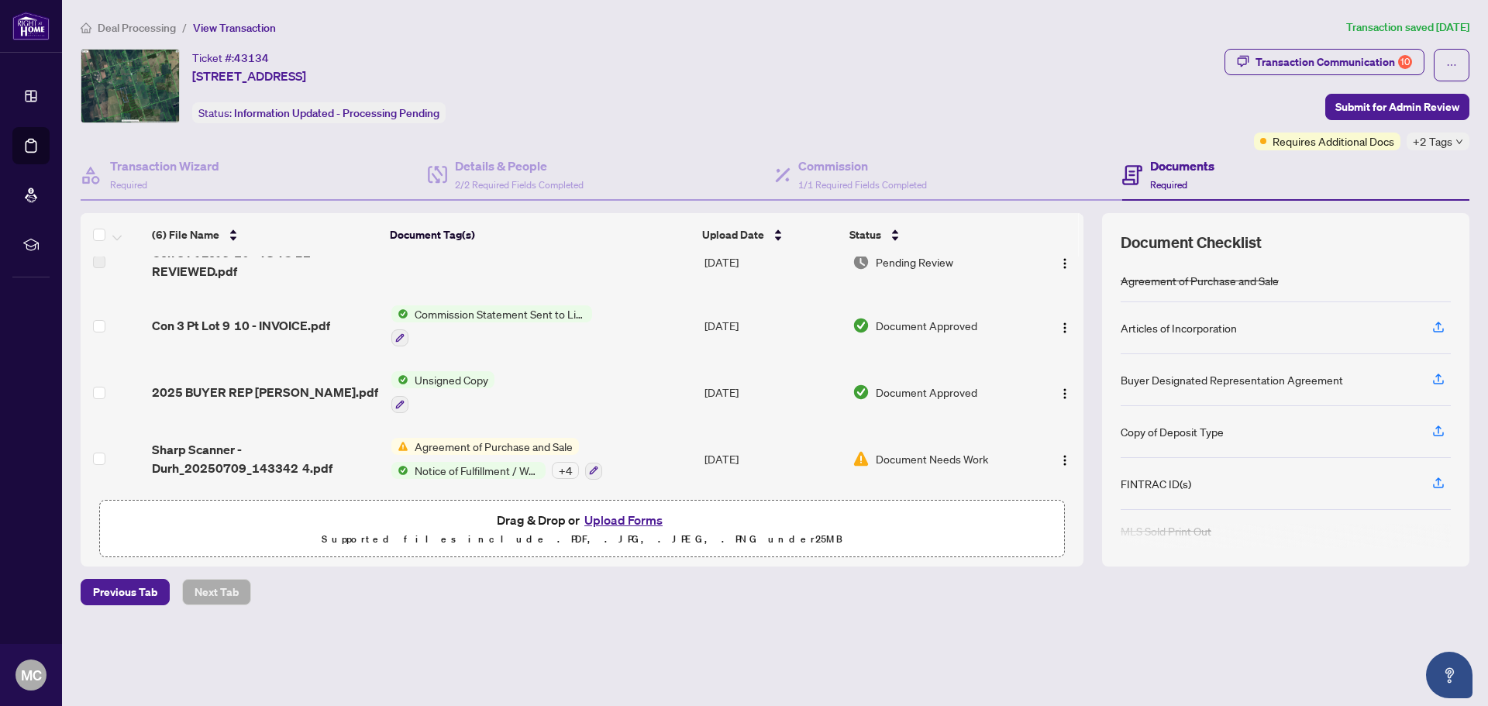
click at [611, 521] on button "Upload Forms" at bounding box center [624, 520] width 88 height 20
click at [635, 523] on button "Upload Forms" at bounding box center [624, 520] width 88 height 20
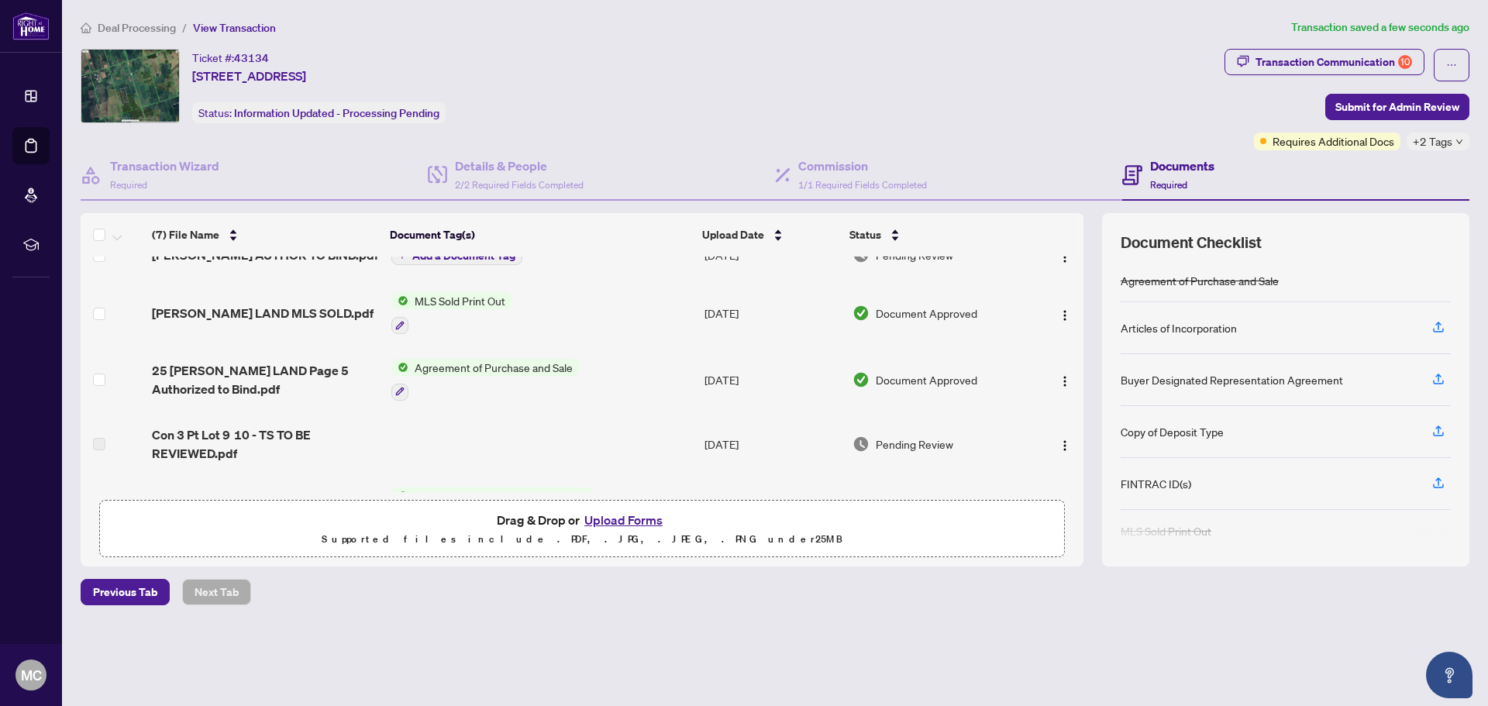
scroll to position [0, 0]
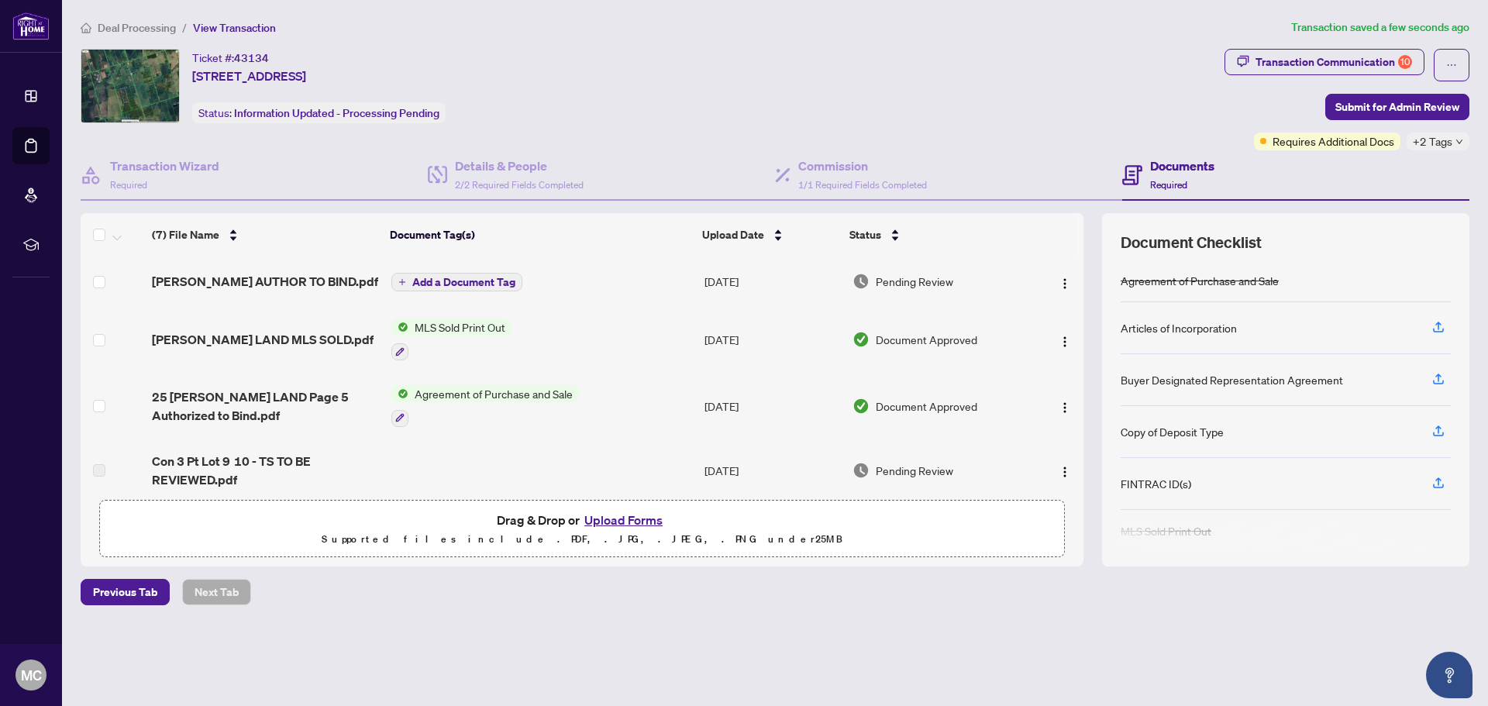
click at [443, 281] on span "Add a Document Tag" at bounding box center [463, 282] width 103 height 11
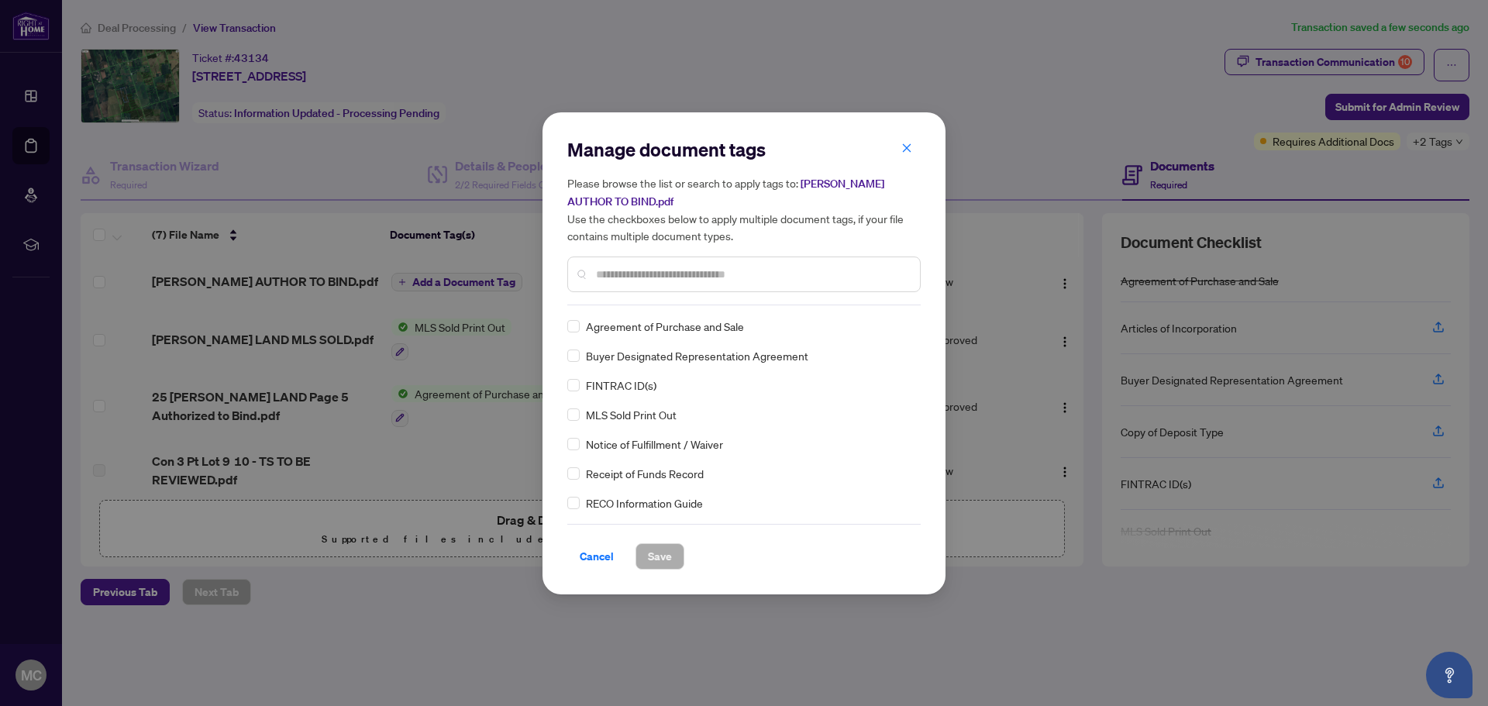
click at [654, 277] on input "text" at bounding box center [752, 274] width 312 height 17
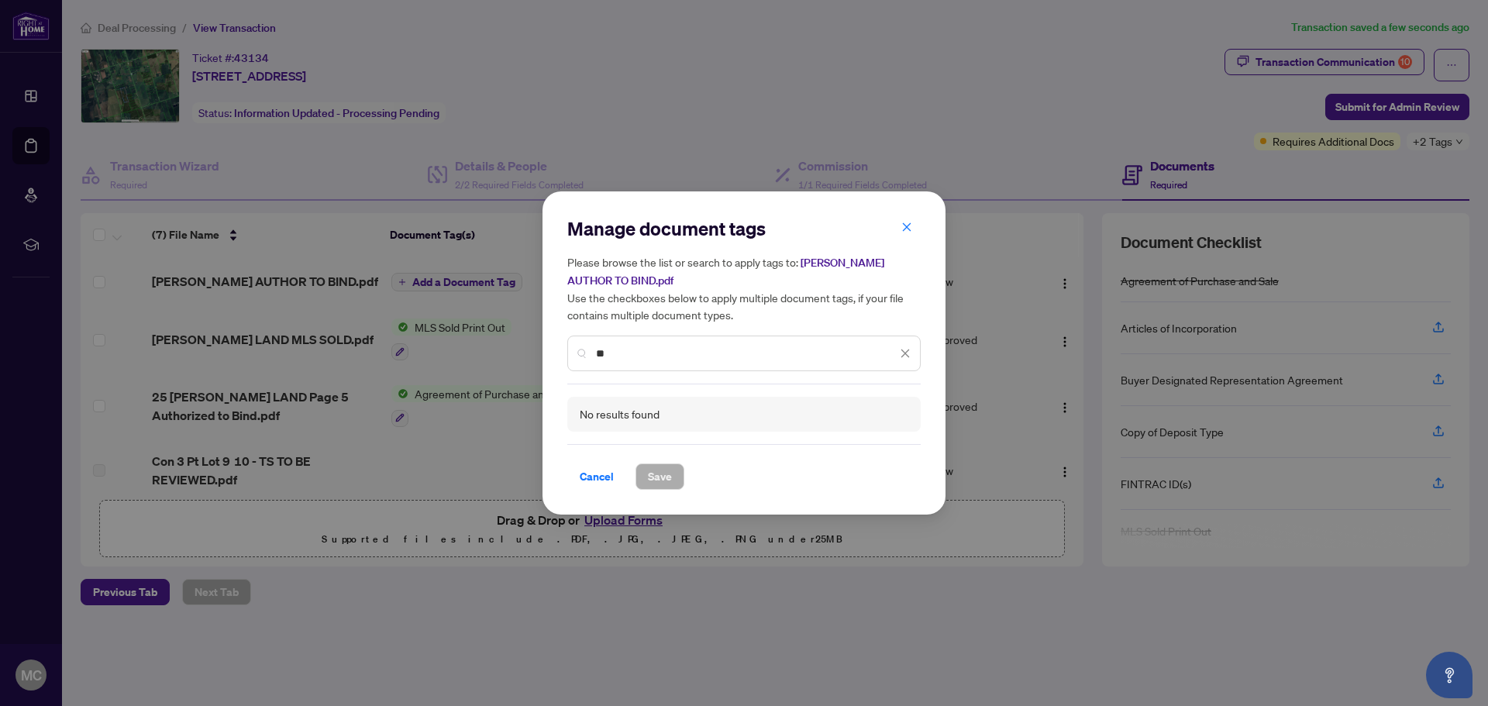
type input "*"
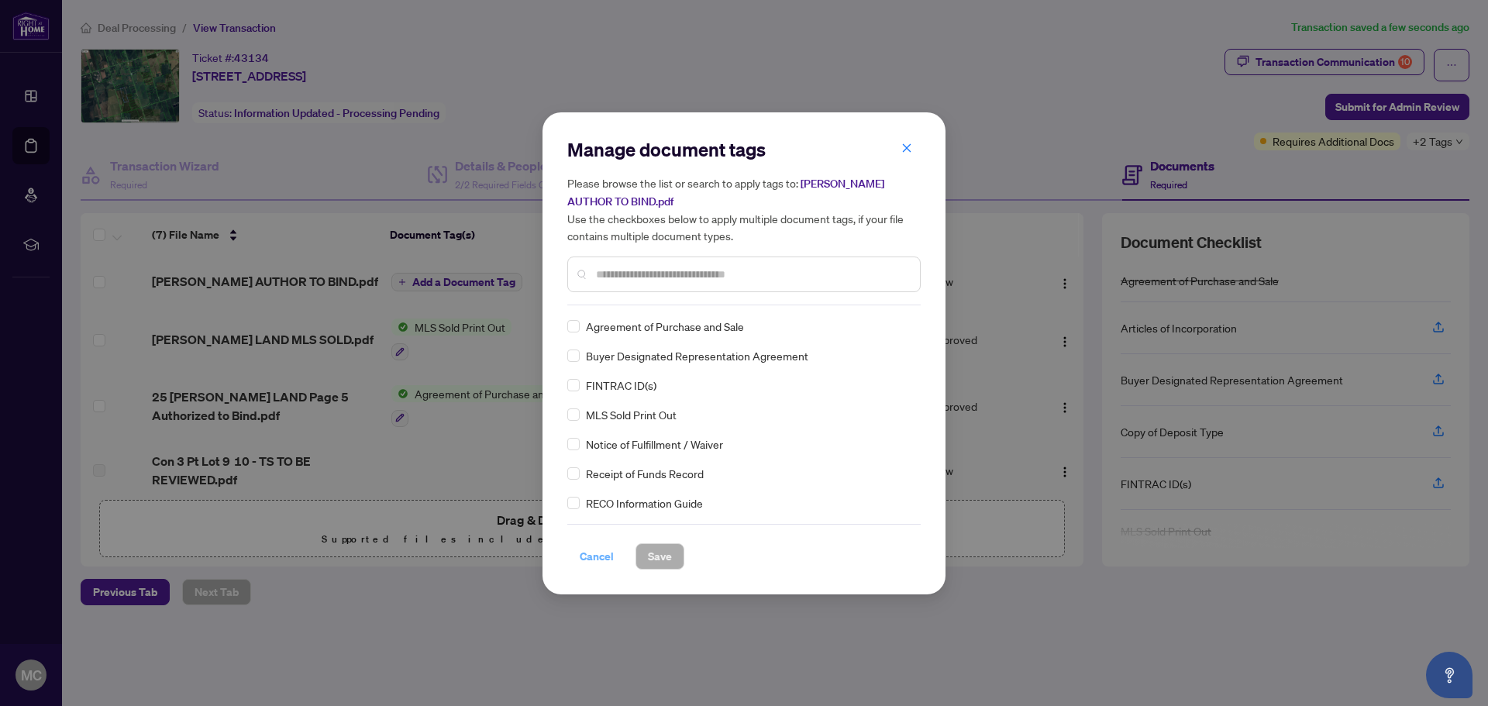
click at [601, 557] on span "Cancel" at bounding box center [597, 556] width 34 height 25
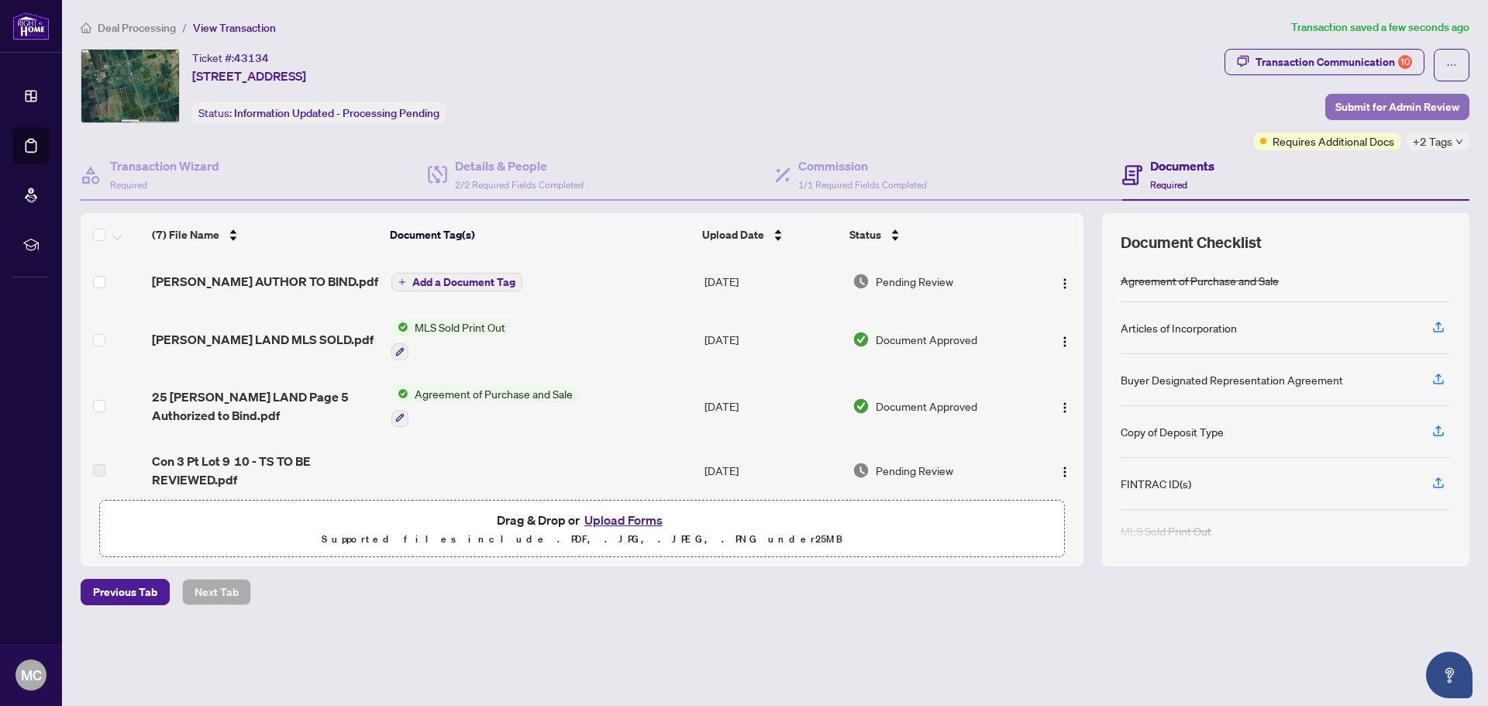
click at [1378, 105] on span "Submit for Admin Review" at bounding box center [1397, 107] width 124 height 25
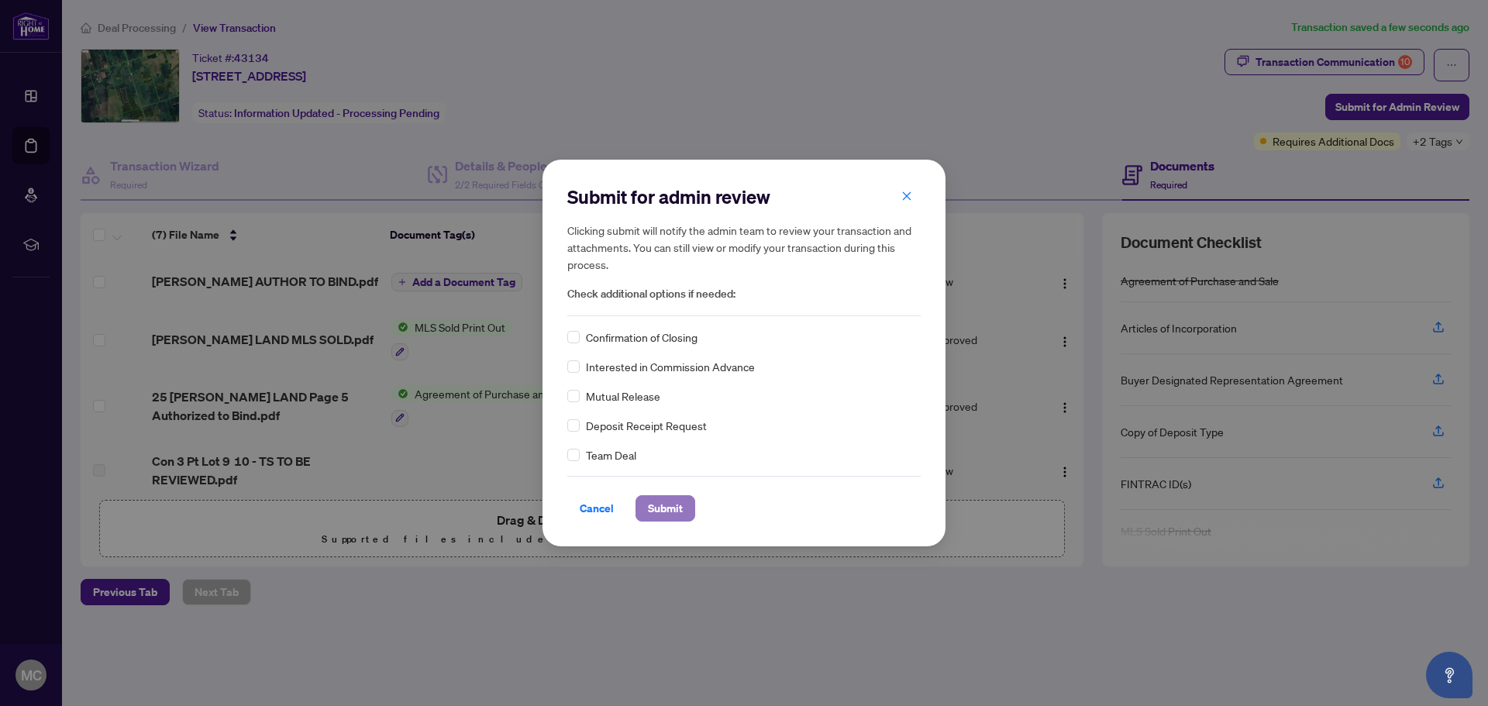
click at [656, 510] on span "Submit" at bounding box center [665, 508] width 35 height 25
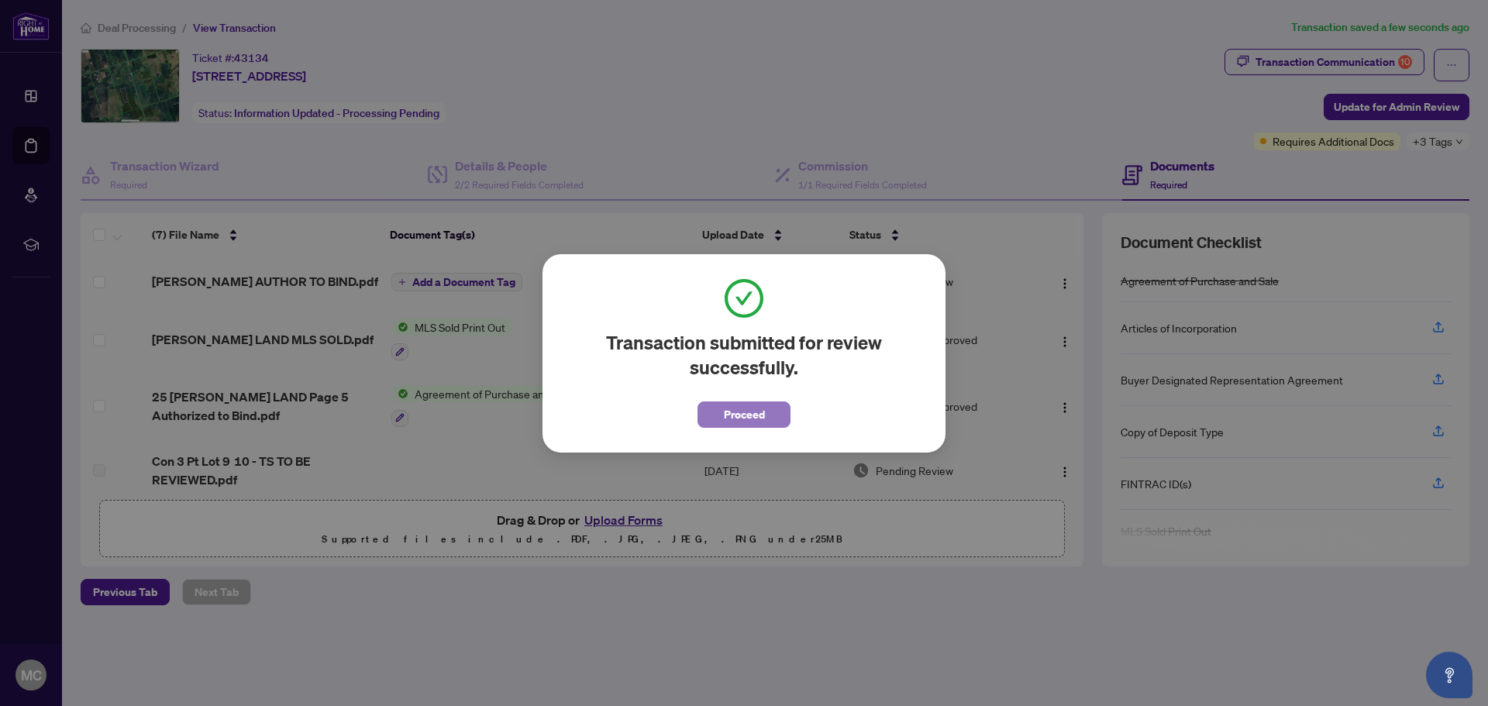
click at [766, 418] on button "Proceed" at bounding box center [743, 414] width 93 height 26
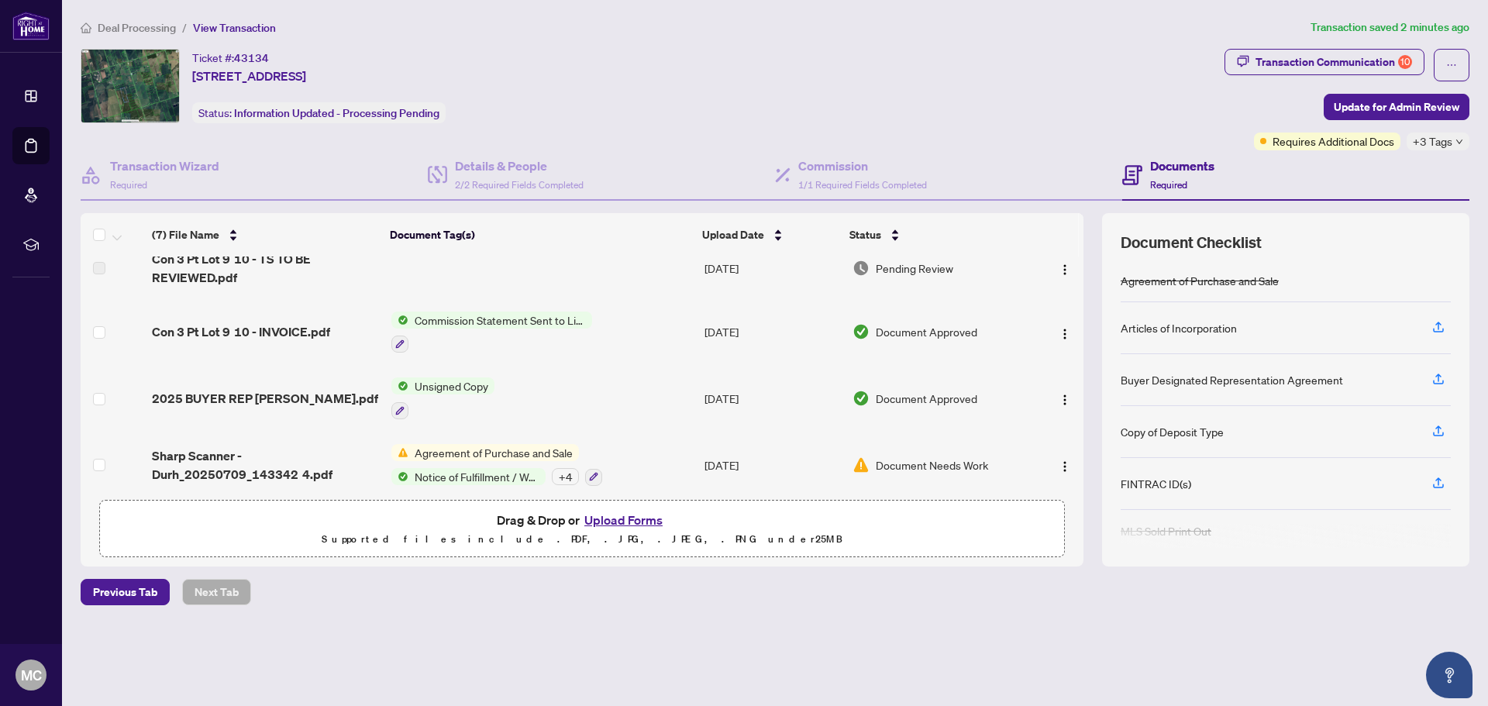
scroll to position [212, 0]
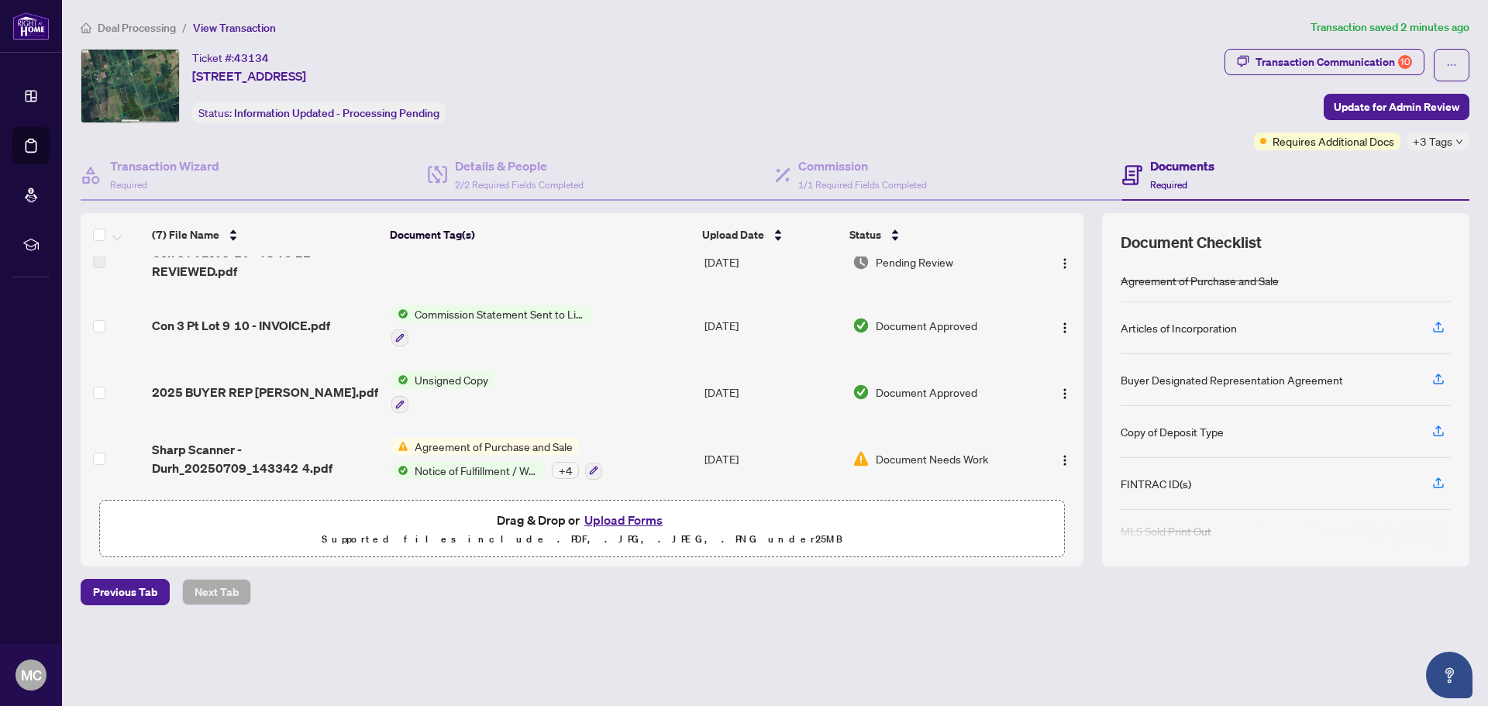
click at [523, 440] on span "Agreement of Purchase and Sale" at bounding box center [493, 446] width 170 height 17
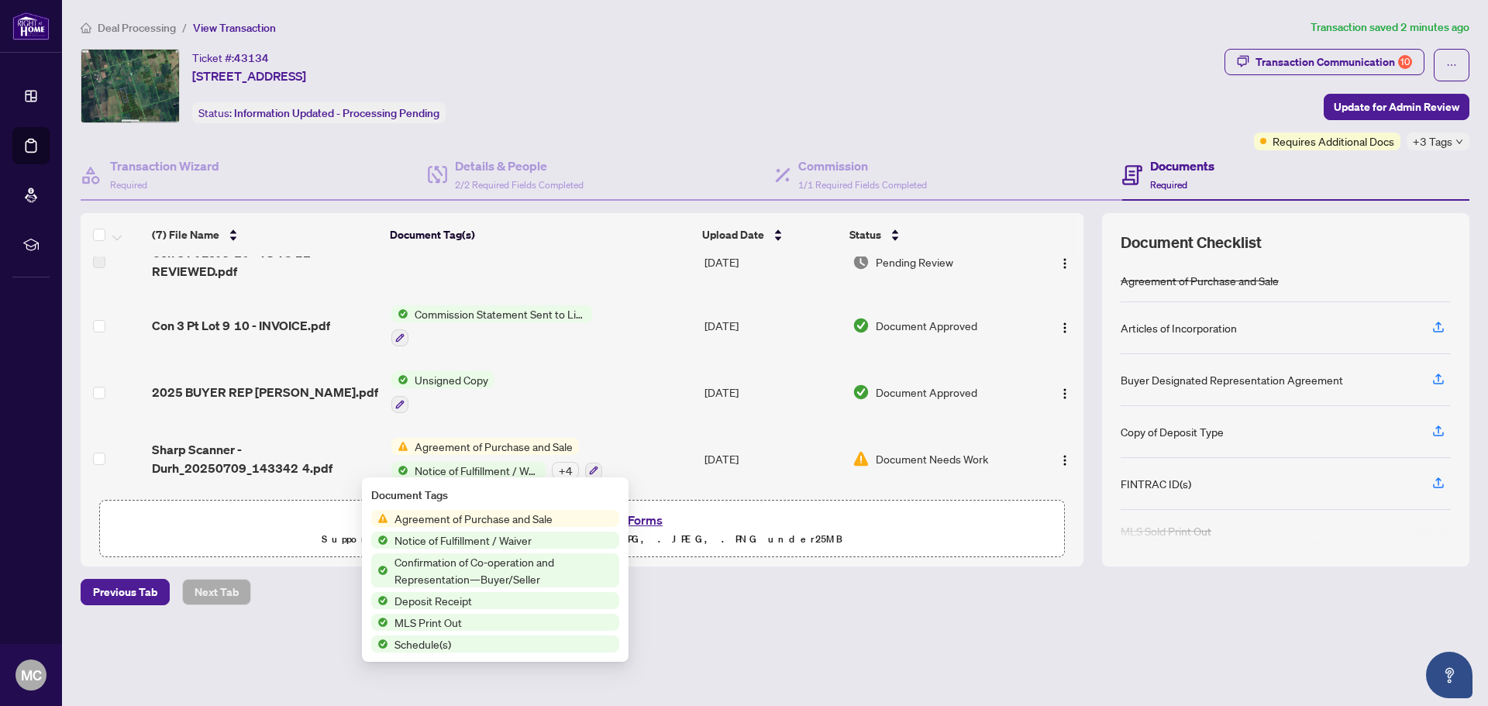
click at [958, 458] on span "Document Needs Work" at bounding box center [932, 458] width 112 height 17
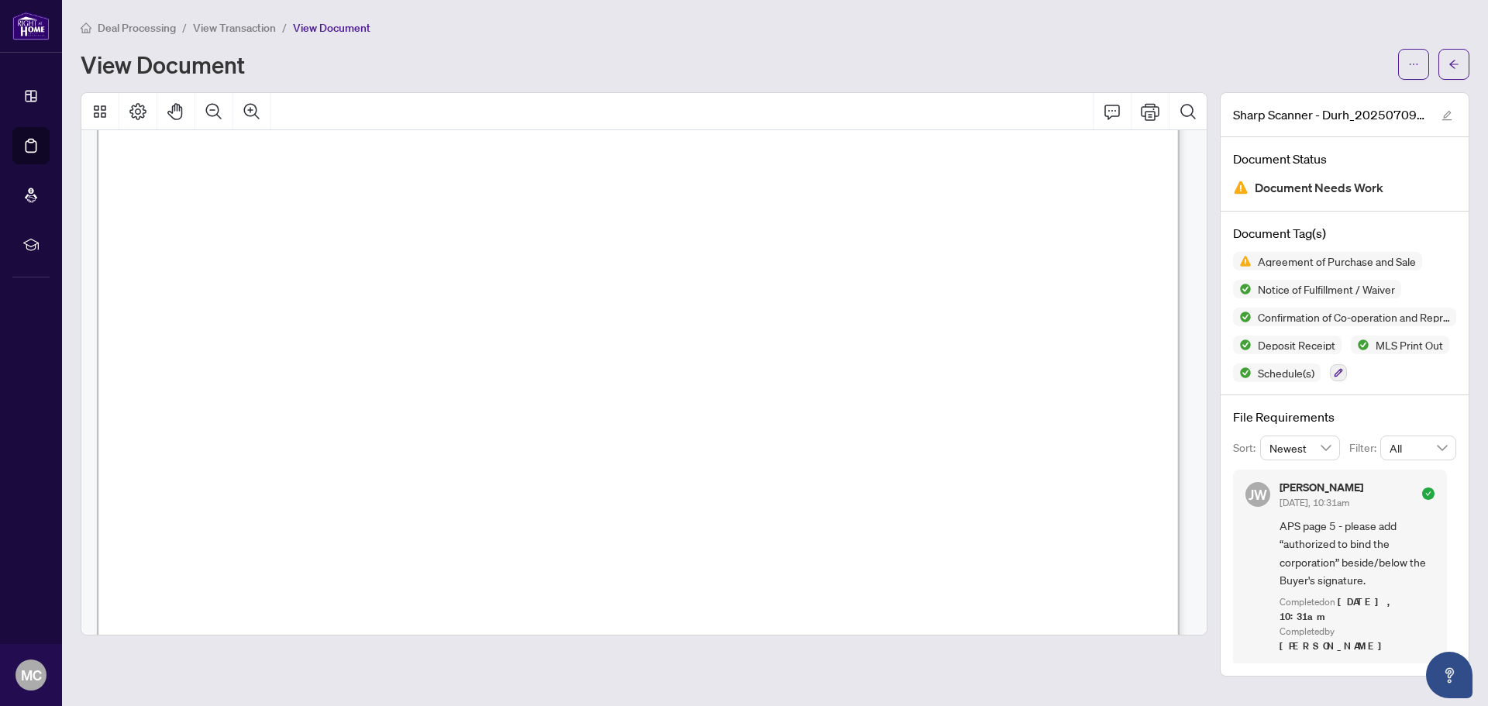
scroll to position [1240, 0]
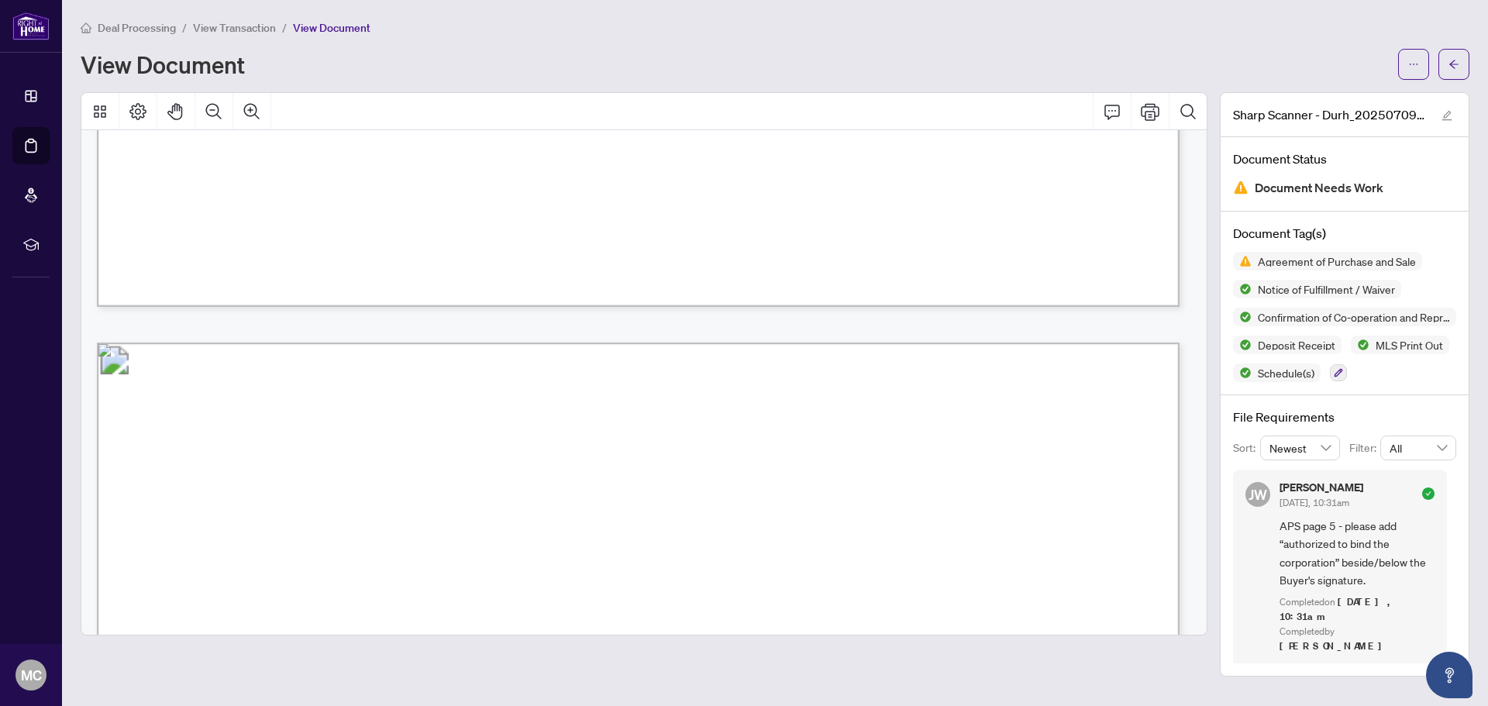
click at [122, 25] on span "Deal Processing" at bounding box center [137, 28] width 78 height 14
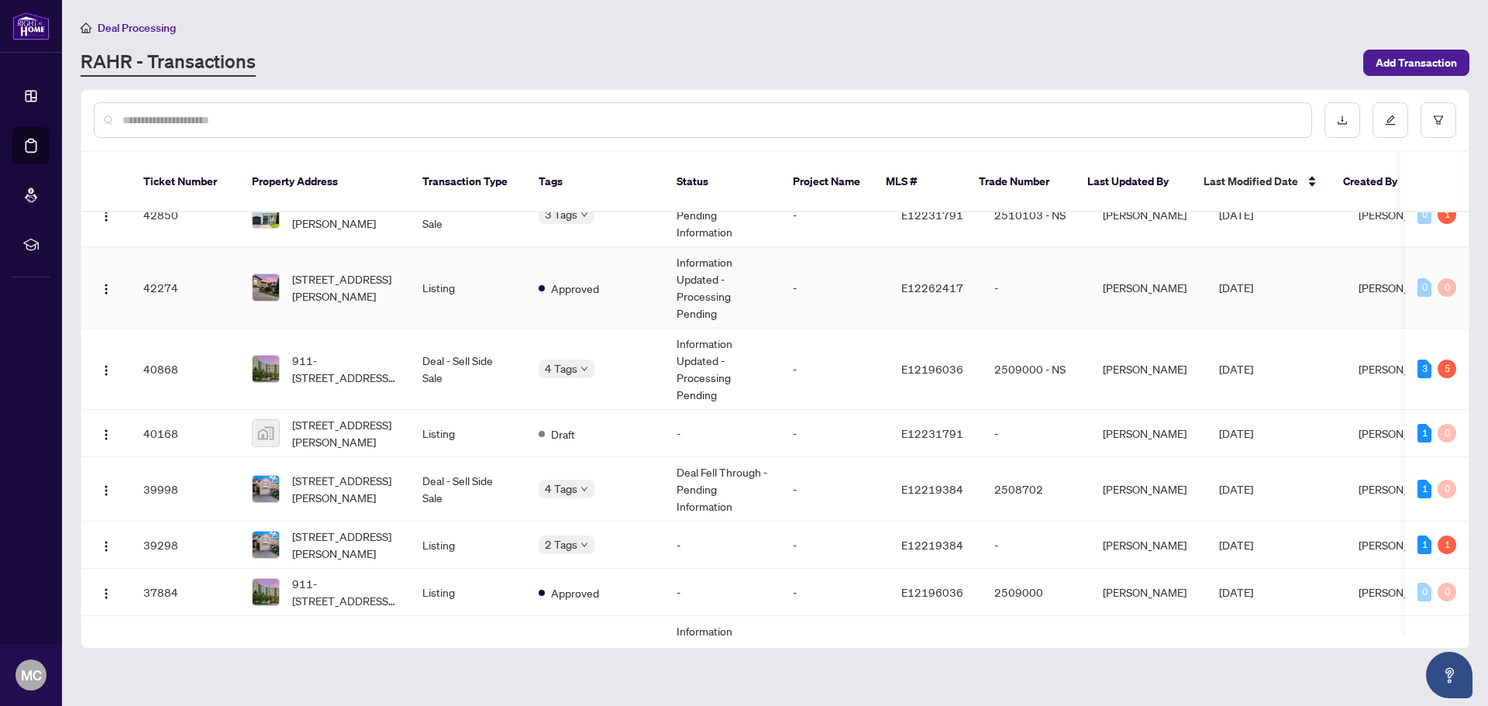
scroll to position [656, 0]
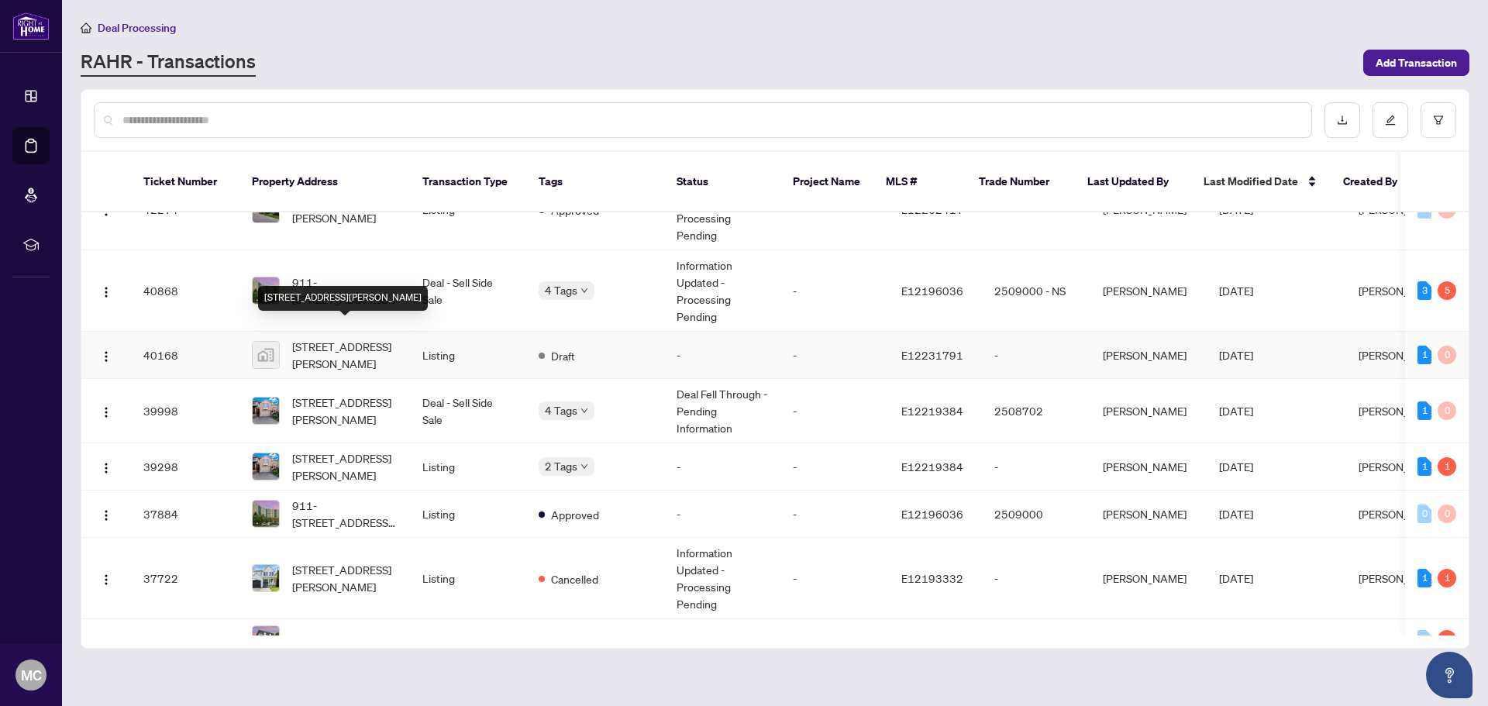
click at [391, 338] on span "[STREET_ADDRESS][PERSON_NAME]" at bounding box center [344, 355] width 105 height 34
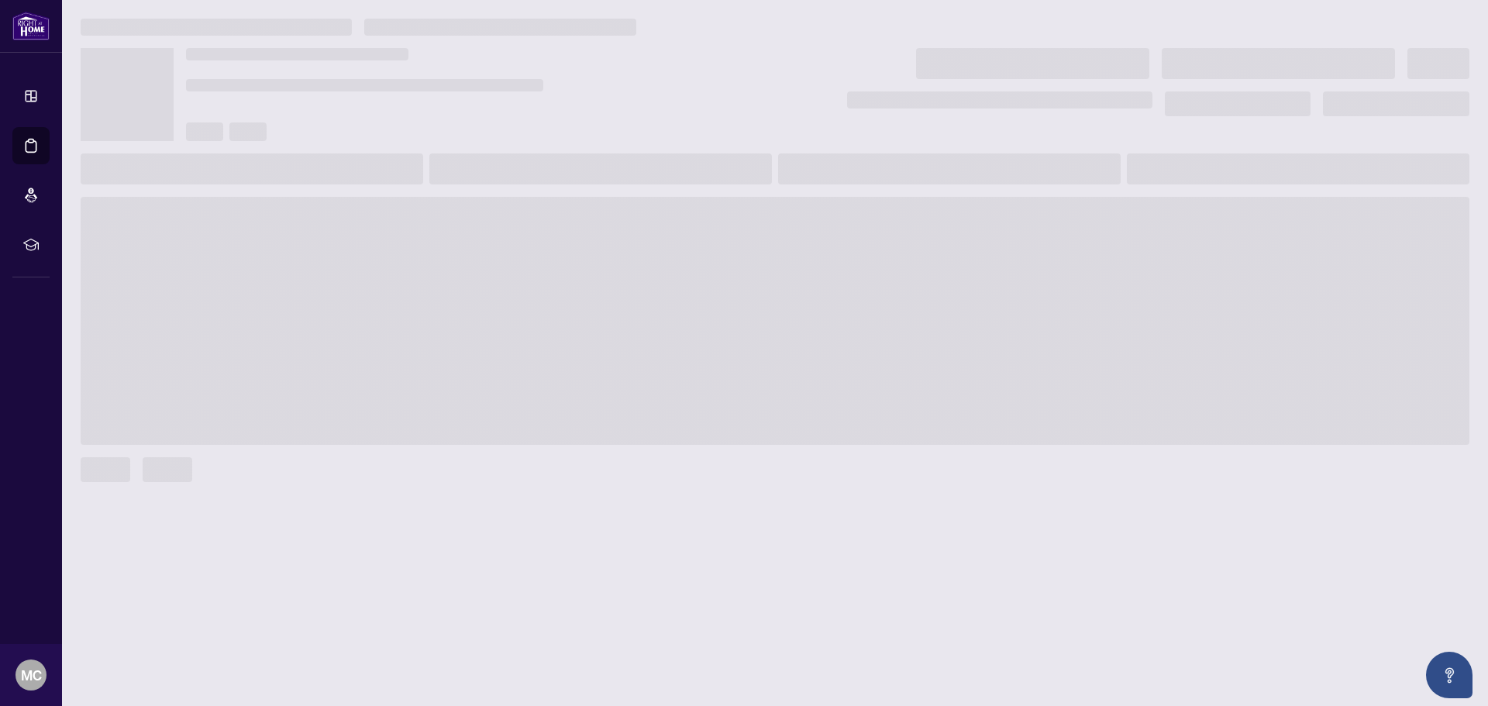
click at [391, 337] on span at bounding box center [775, 321] width 1389 height 248
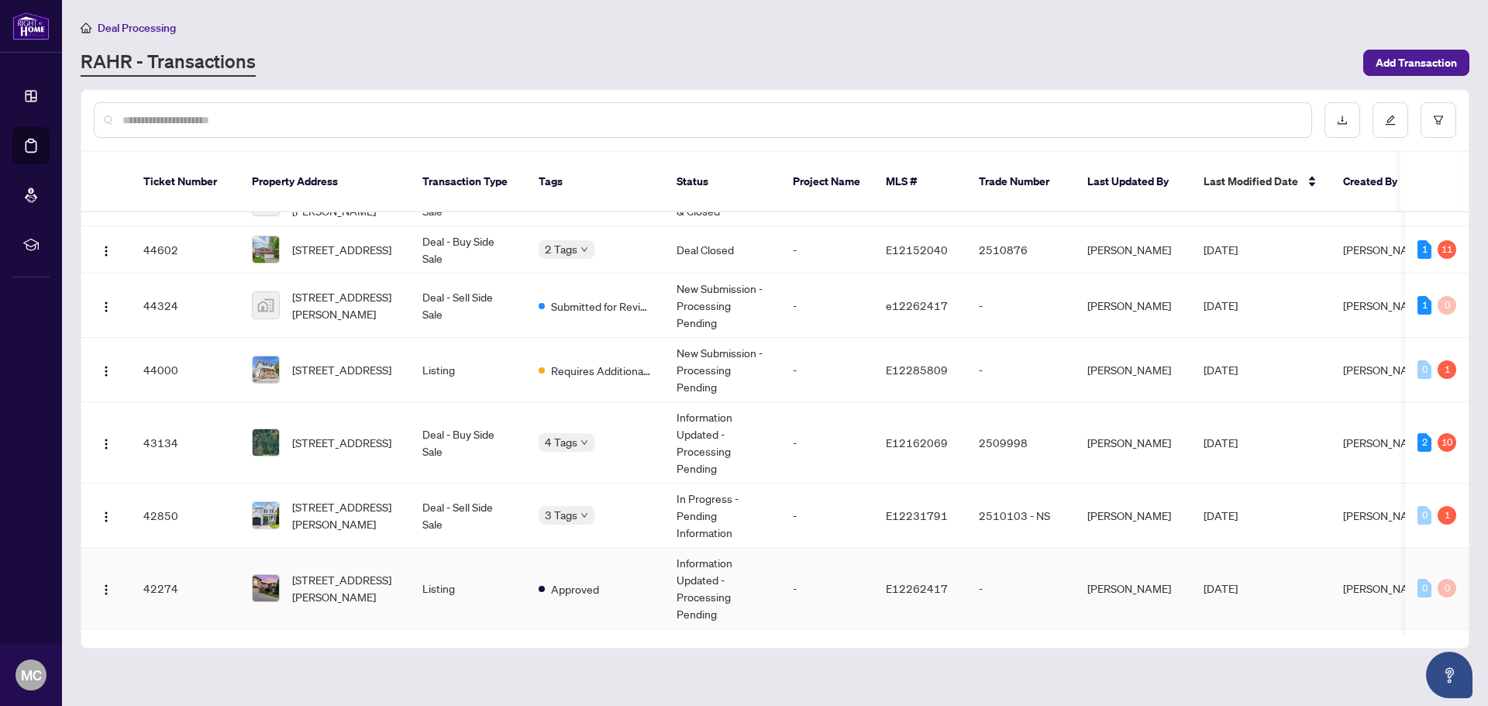
scroll to position [310, 0]
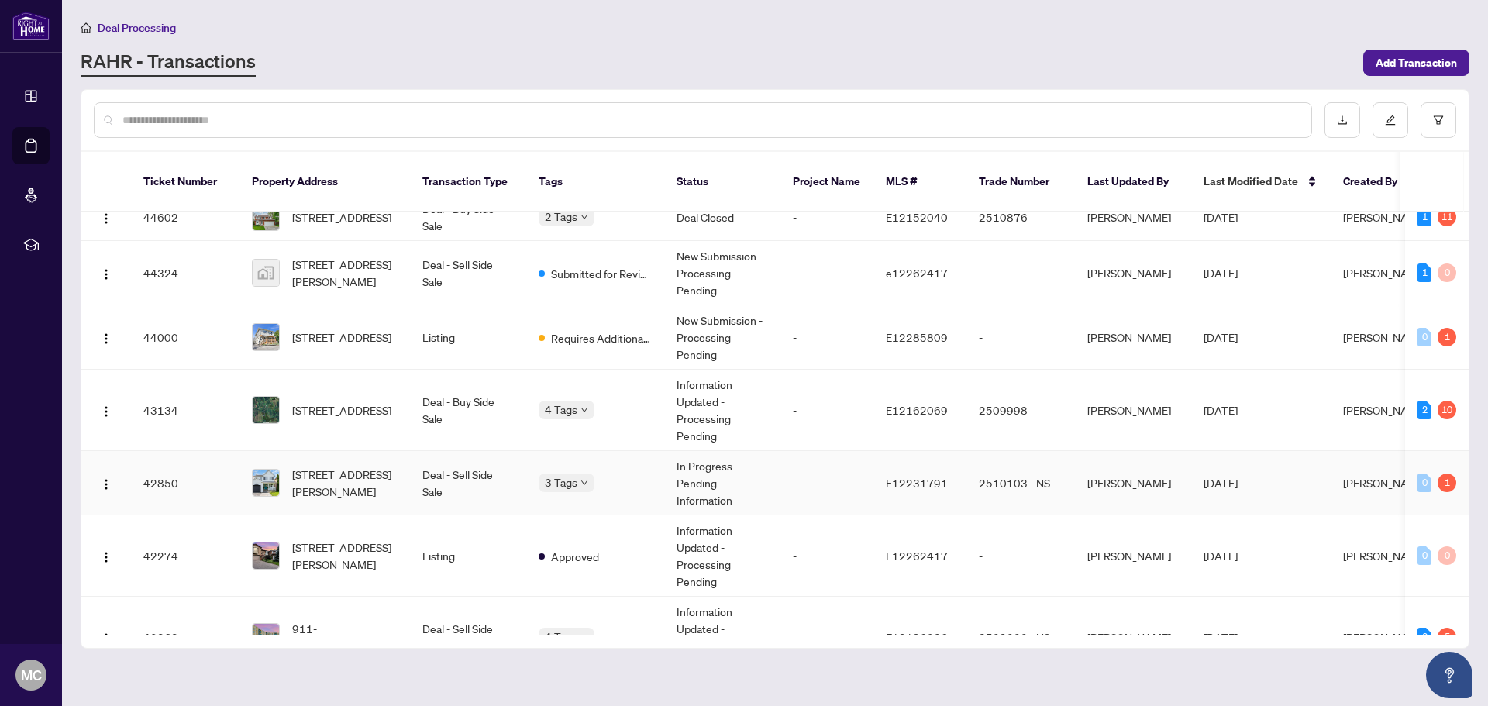
click at [390, 451] on td "[STREET_ADDRESS][PERSON_NAME]" at bounding box center [324, 483] width 170 height 64
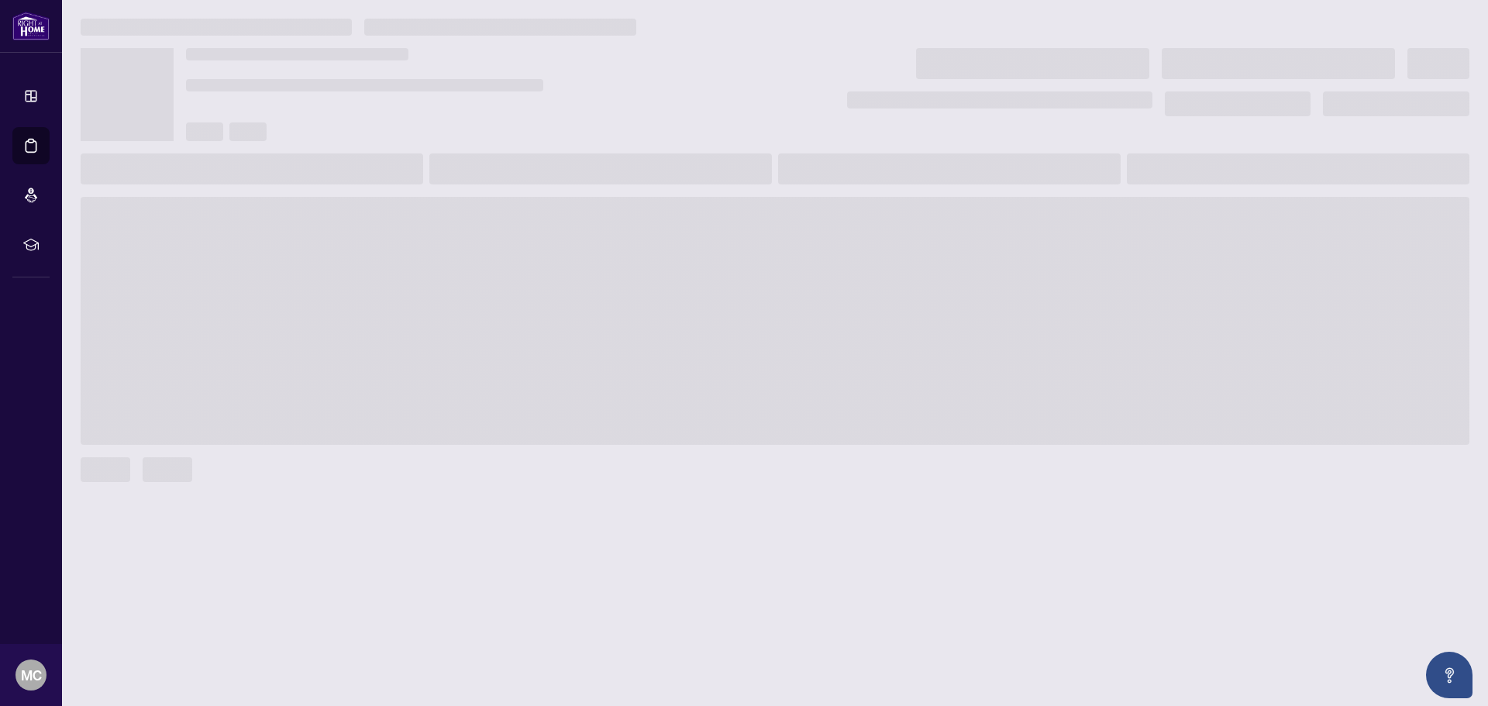
click at [390, 446] on div at bounding box center [774, 278] width 1401 height 518
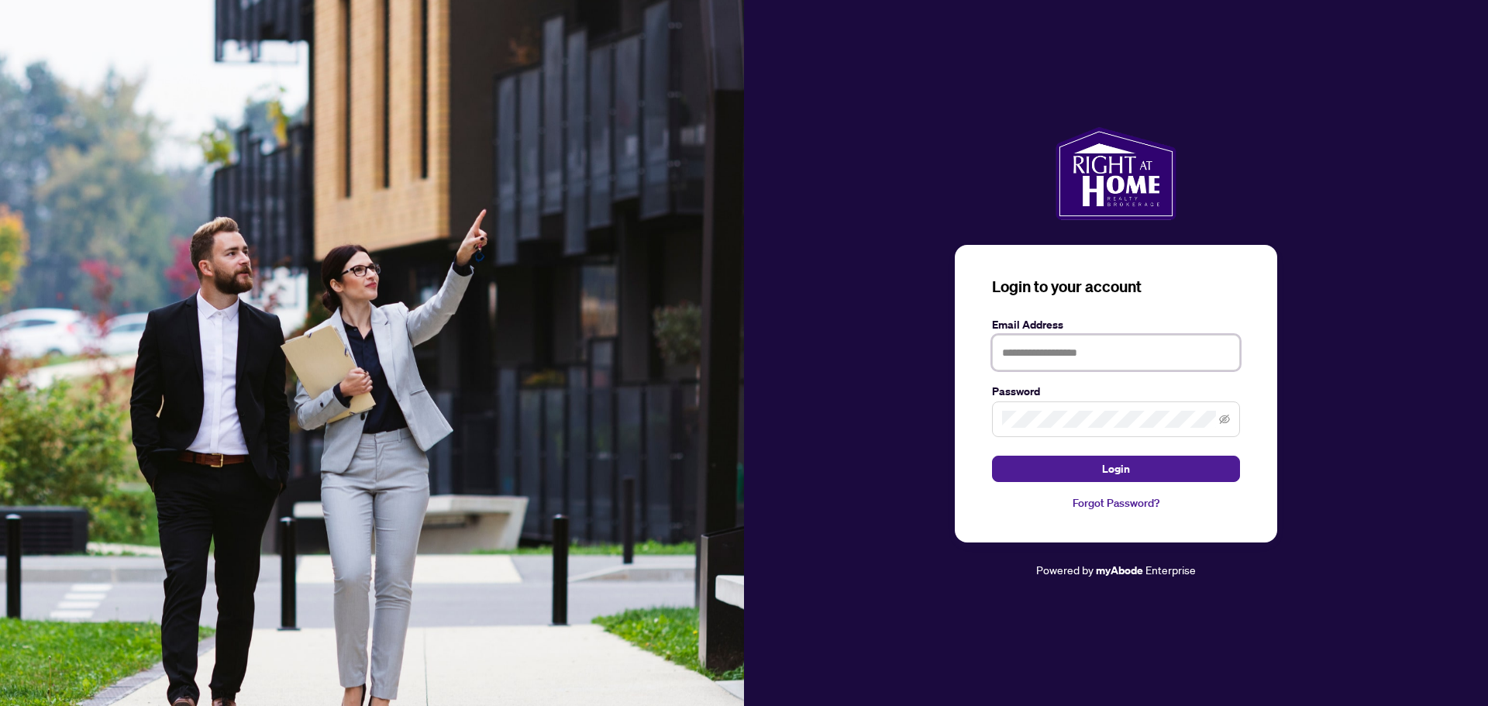
click at [1048, 353] on input "text" at bounding box center [1116, 353] width 248 height 36
type input "**********"
click at [1124, 464] on span "Login" at bounding box center [1116, 468] width 28 height 25
click at [1062, 461] on button "Login" at bounding box center [1116, 469] width 248 height 26
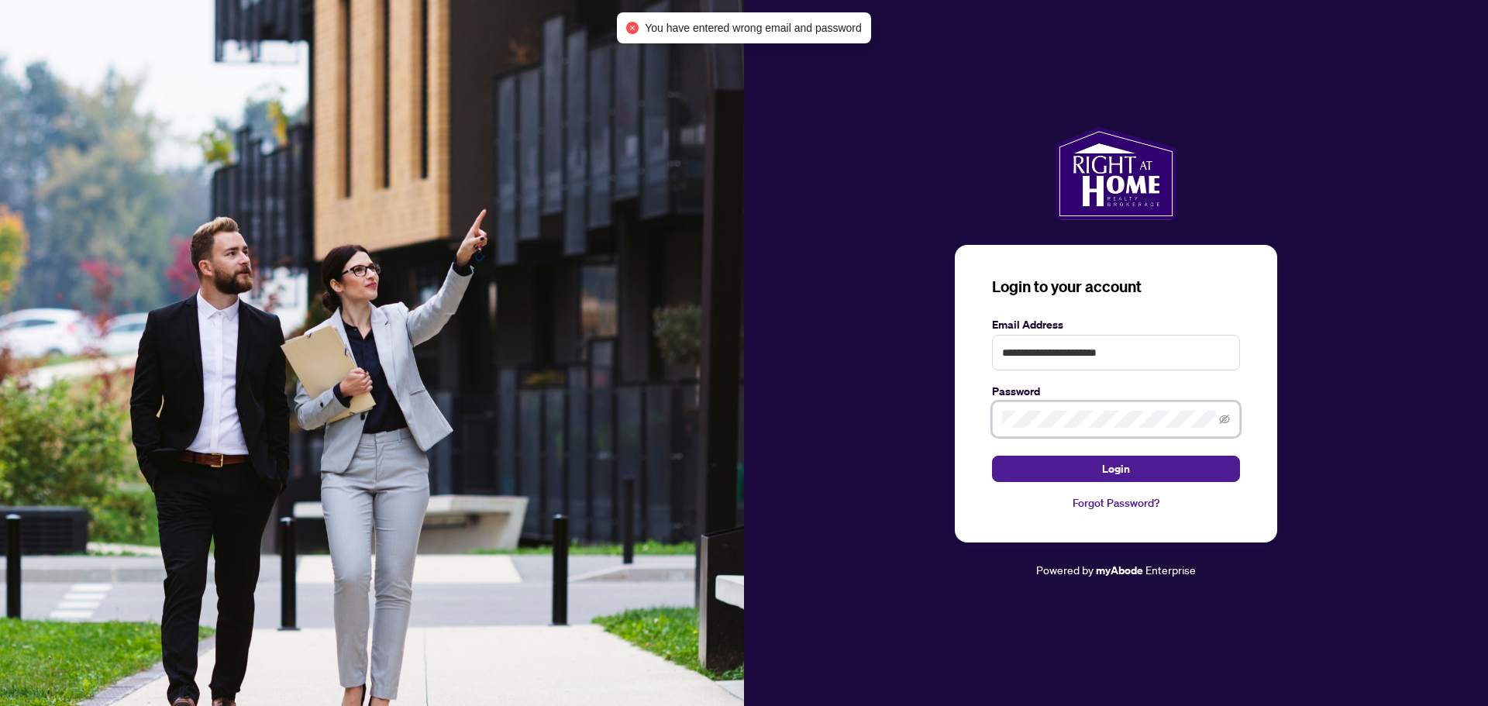
click at [805, 413] on div "**********" at bounding box center [1116, 353] width 744 height 452
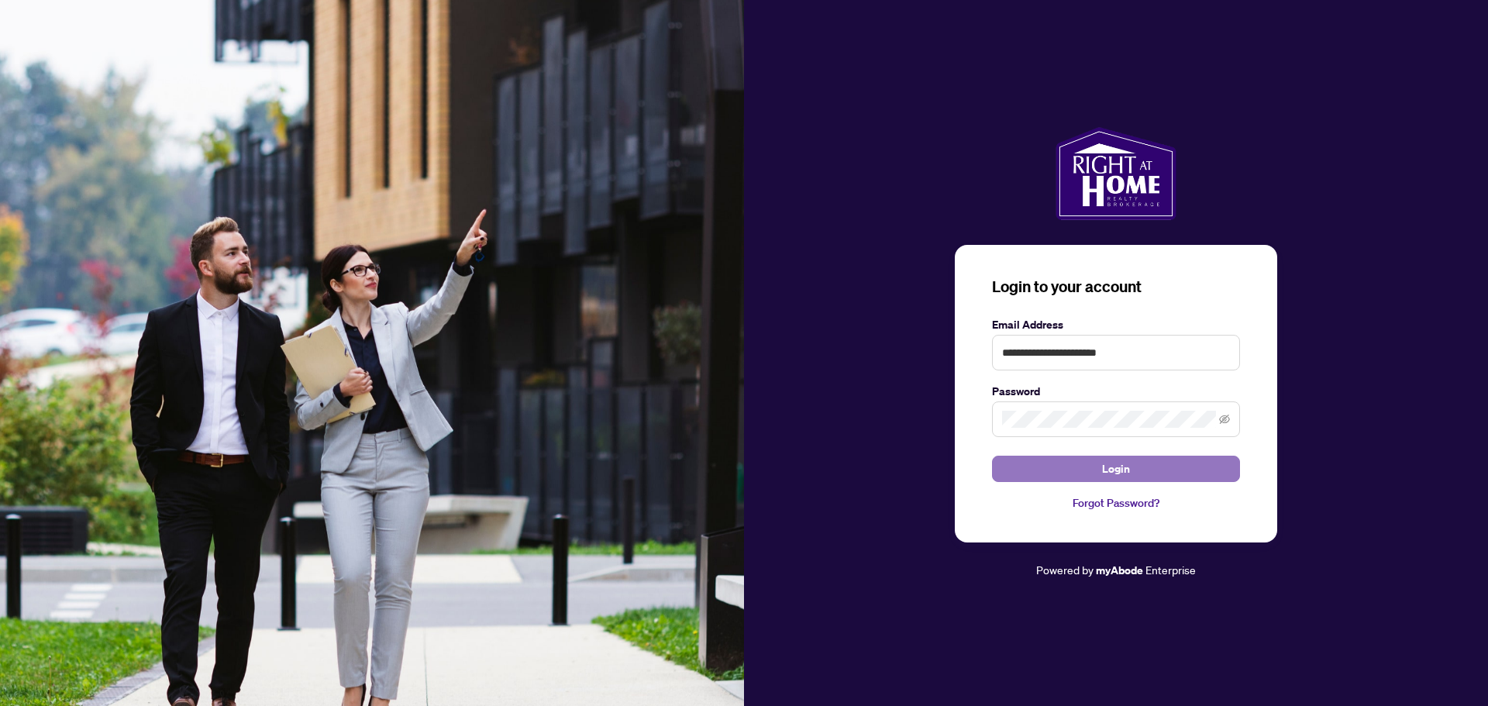
click at [1159, 470] on button "Login" at bounding box center [1116, 469] width 248 height 26
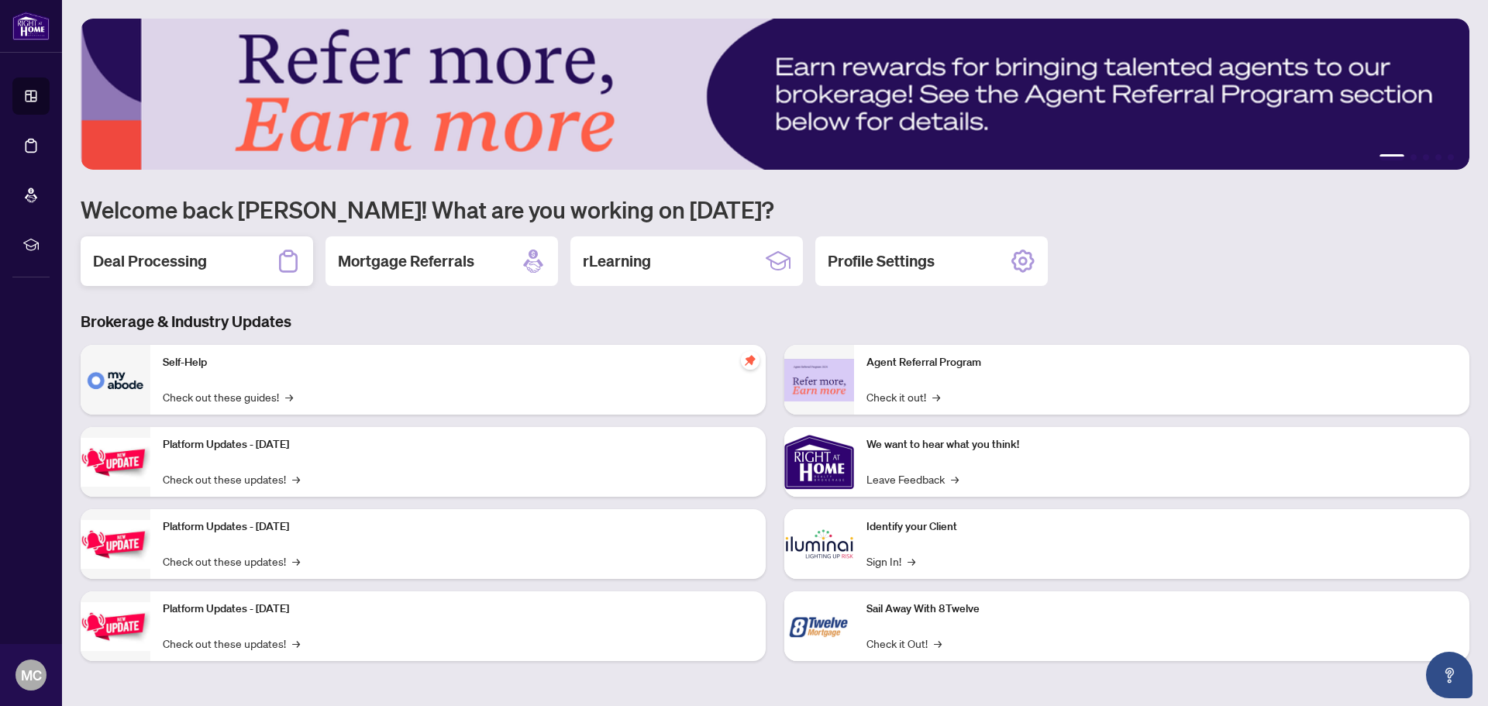
click at [206, 239] on div "Deal Processing" at bounding box center [197, 261] width 232 height 50
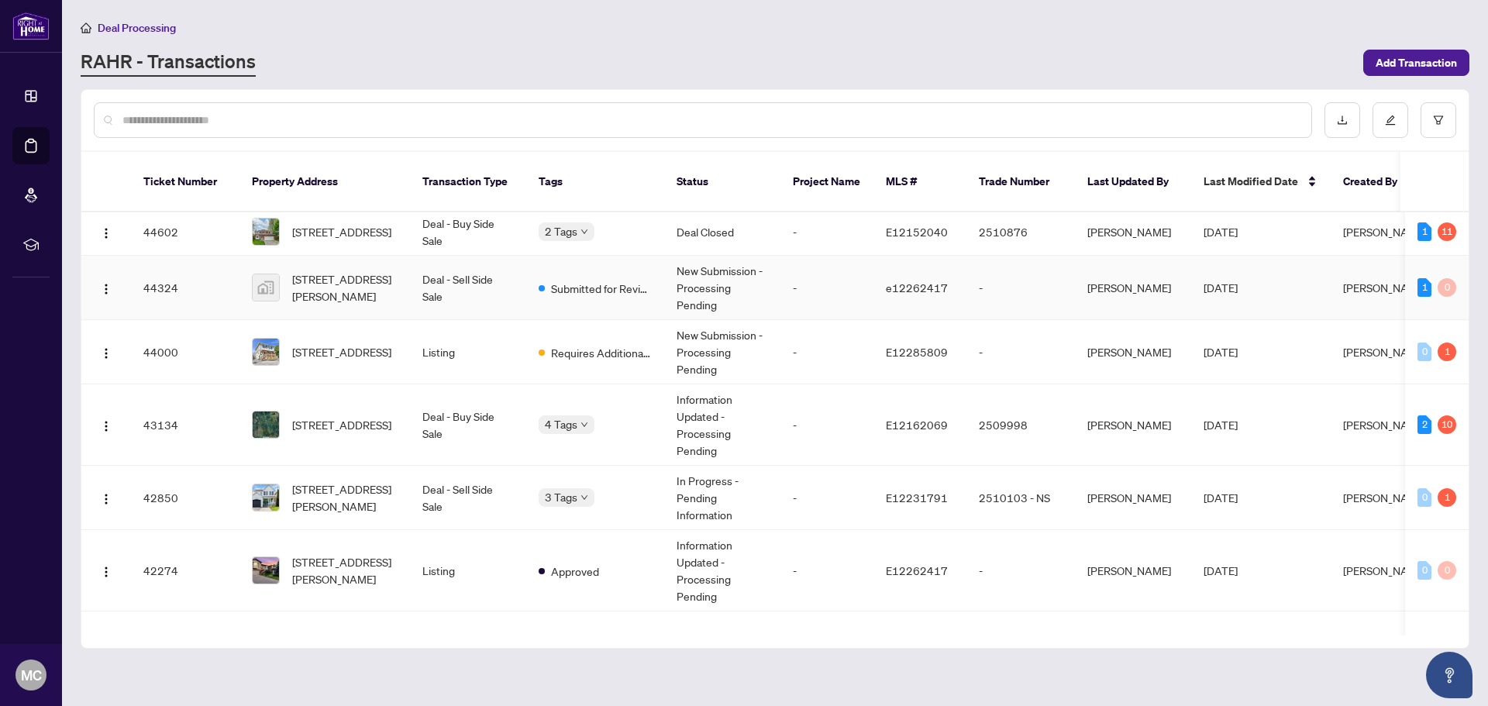
scroll to position [310, 0]
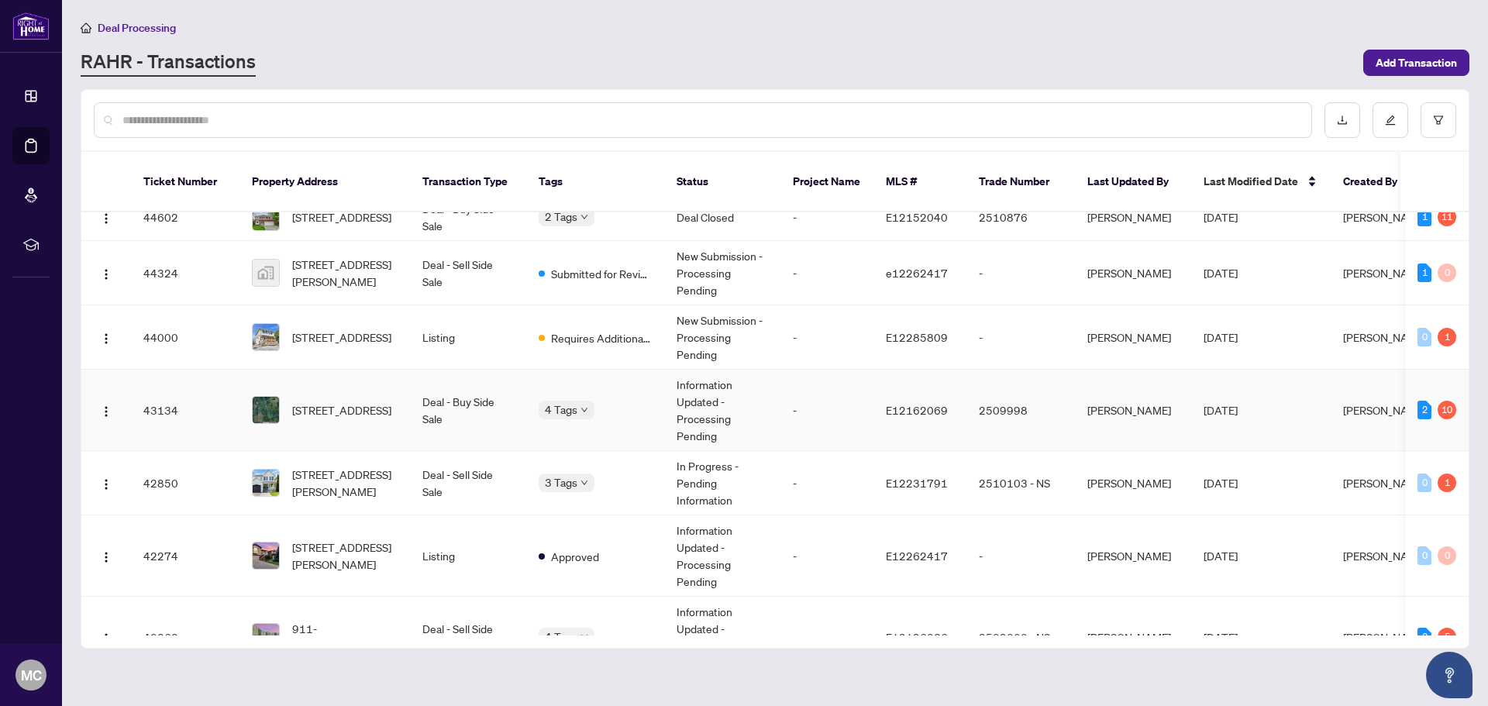
click at [405, 380] on td "[STREET_ADDRESS]" at bounding box center [324, 410] width 170 height 81
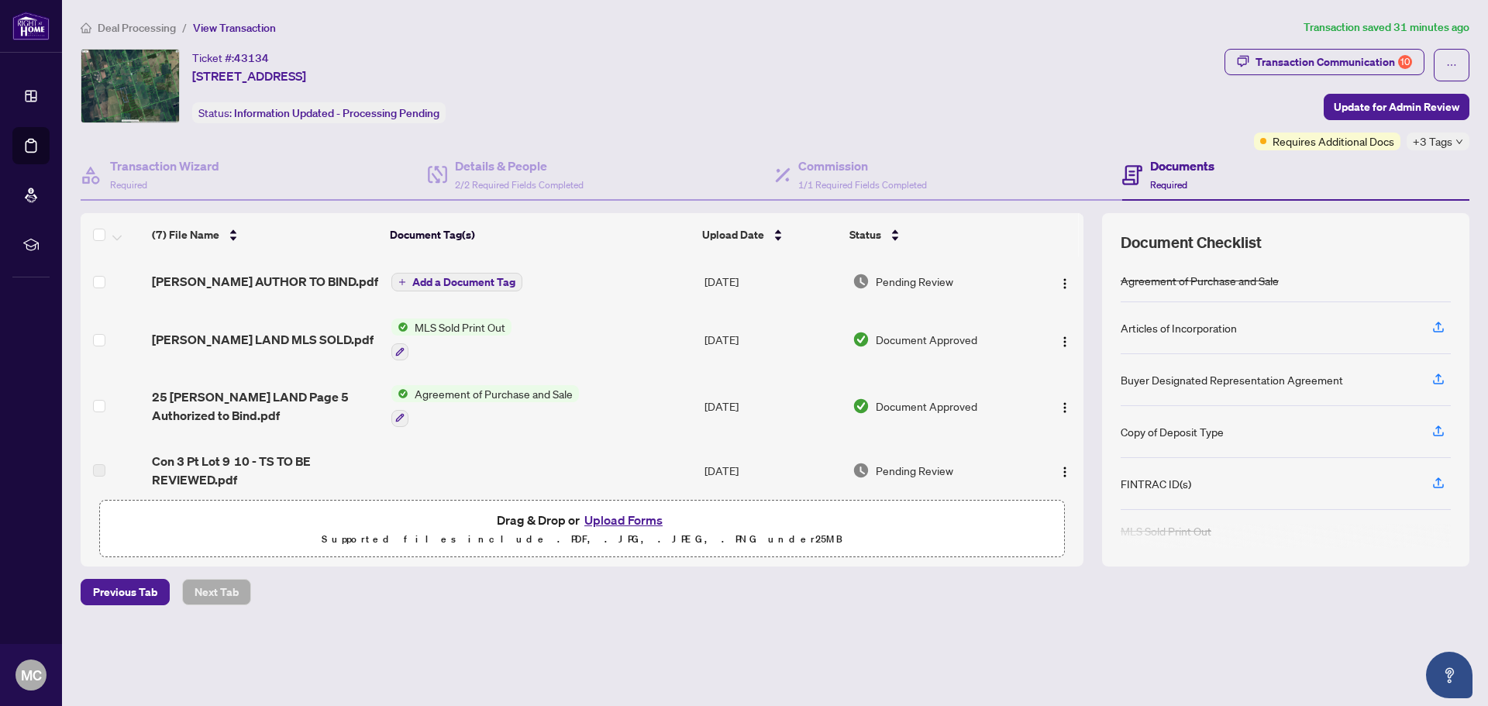
click at [627, 522] on button "Upload Forms" at bounding box center [624, 520] width 88 height 20
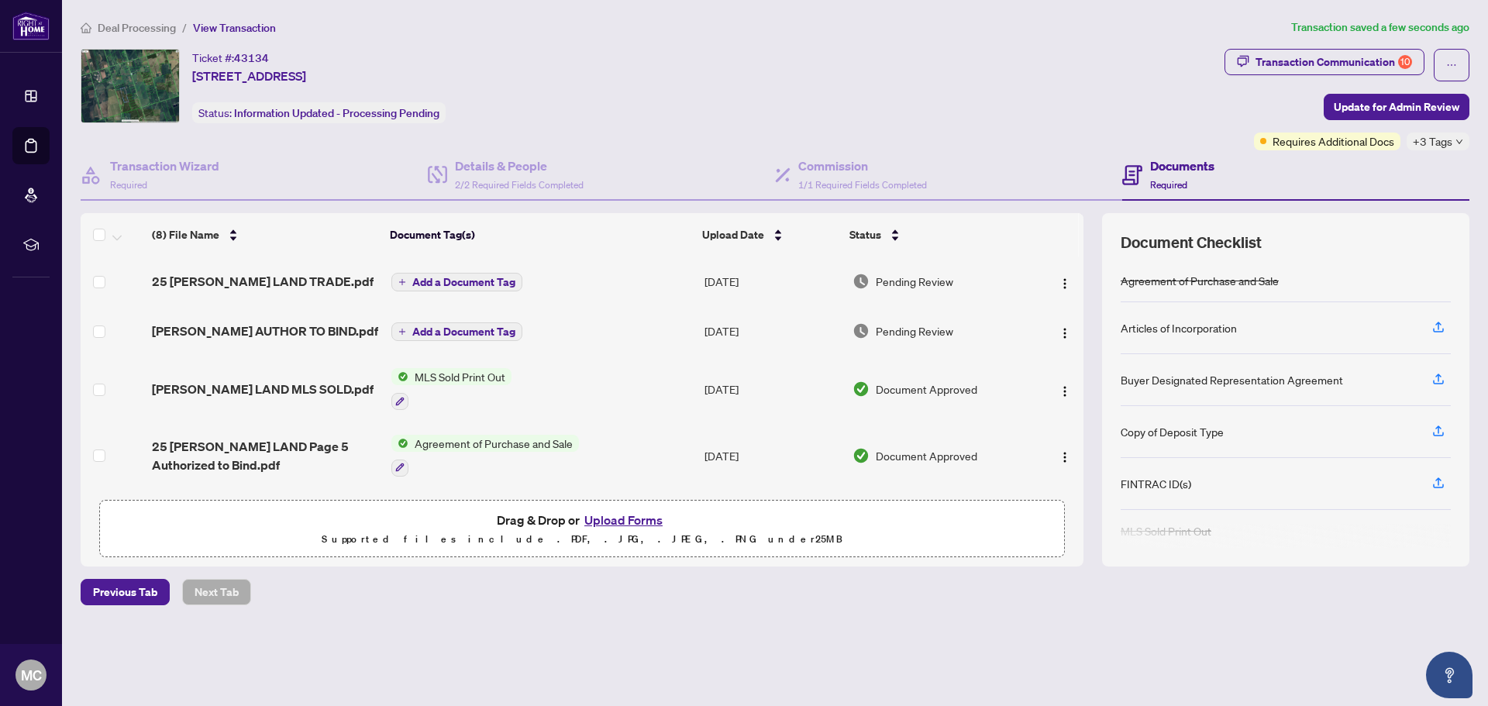
click at [456, 277] on span "Add a Document Tag" at bounding box center [463, 282] width 103 height 11
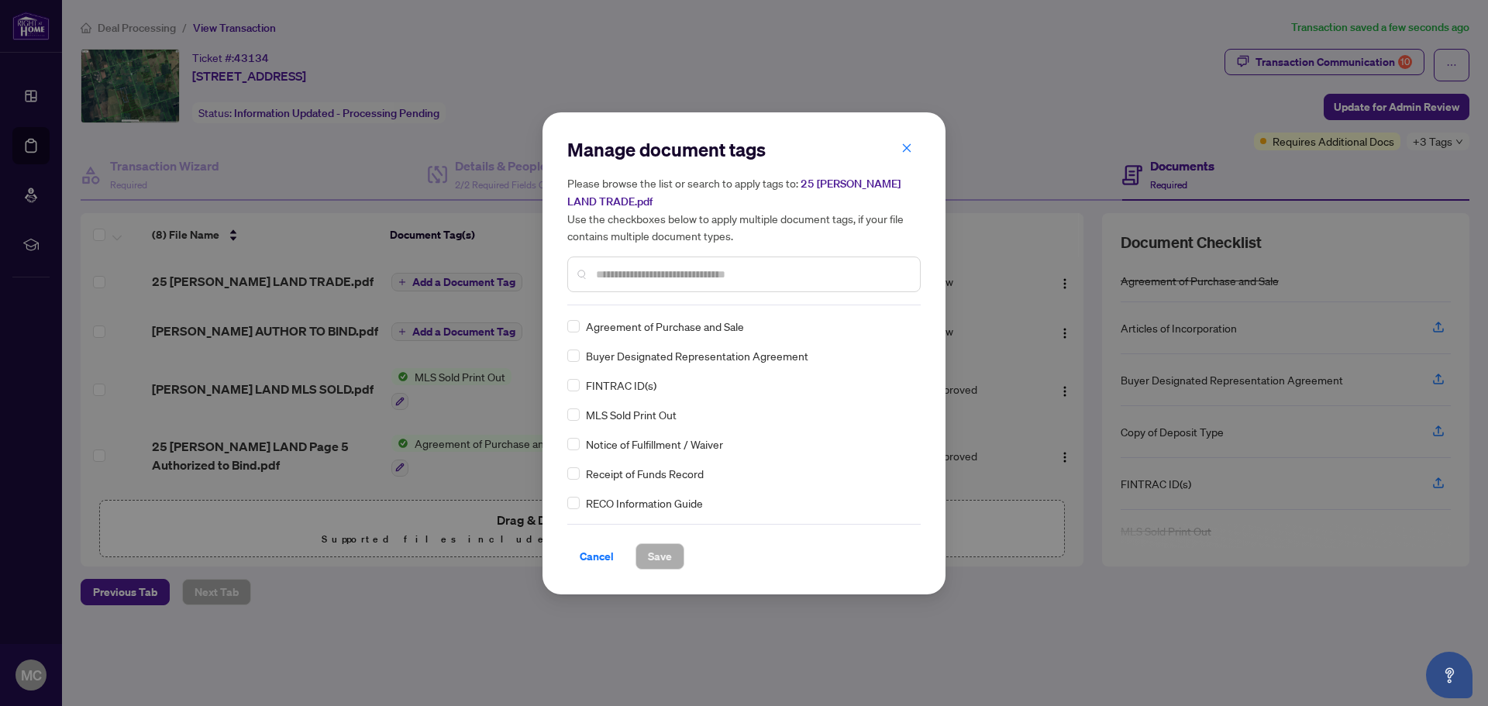
click at [625, 306] on div "Manage document tags Please browse the list or search to apply tags to: 25 GODD…" at bounding box center [743, 353] width 353 height 432
click at [622, 273] on input "text" at bounding box center [752, 274] width 312 height 17
type input "*****"
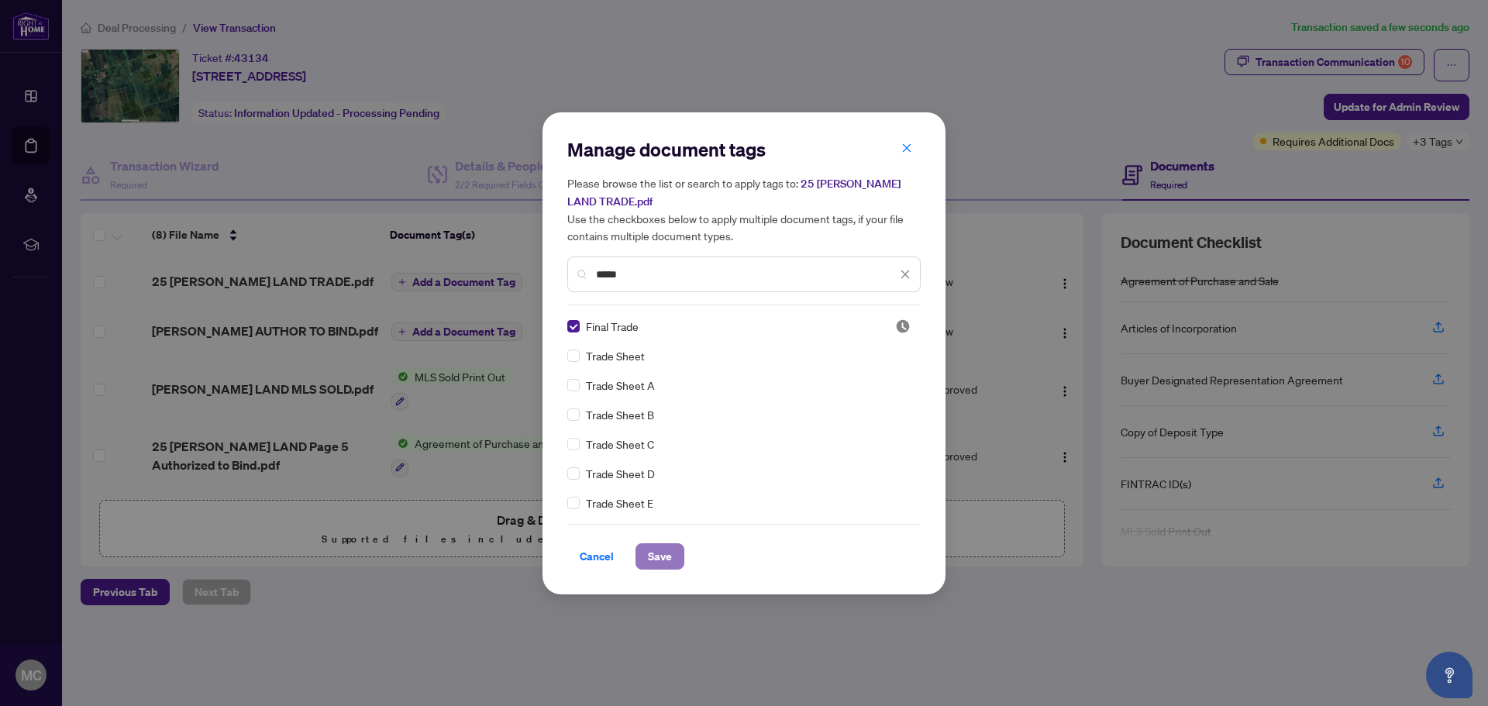
click at [665, 557] on span "Save" at bounding box center [660, 556] width 24 height 25
